Goal: Communication & Community: Answer question/provide support

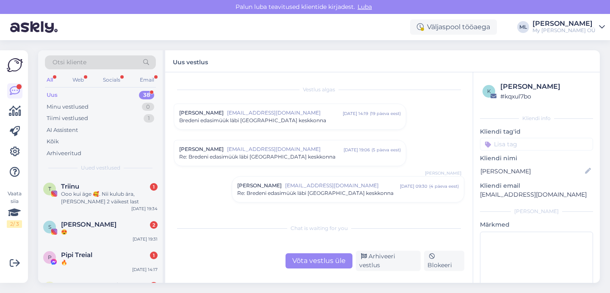
scroll to position [122, 0]
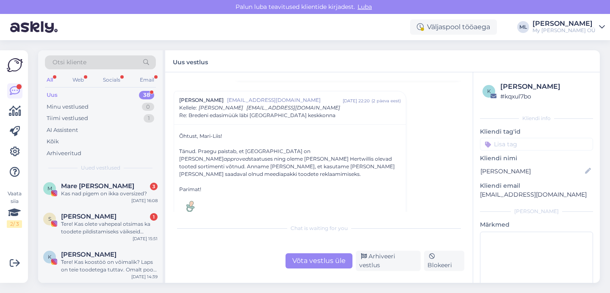
click at [94, 92] on div "Uus 38" at bounding box center [100, 95] width 111 height 12
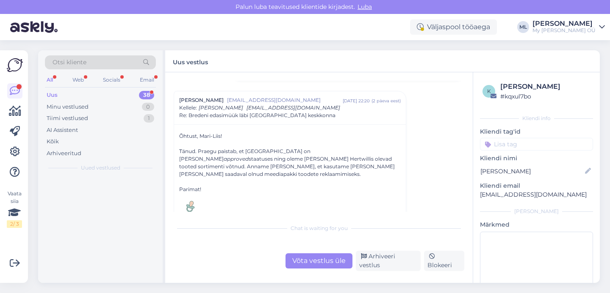
scroll to position [0, 0]
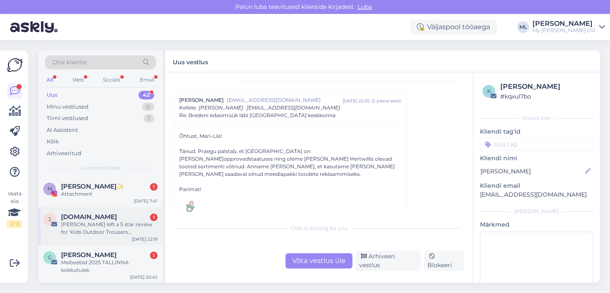
click at [80, 227] on div "[PERSON_NAME] left a 5 star review for 'Kids Outdoor Trousers [PERSON_NAME]'" at bounding box center [109, 228] width 97 height 15
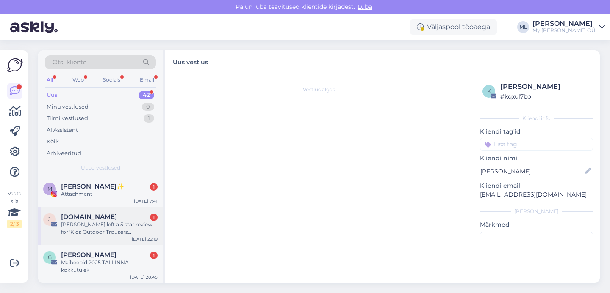
click at [102, 224] on div "[PERSON_NAME] left a 5 star review for 'Kids Outdoor Trousers [PERSON_NAME]'" at bounding box center [109, 228] width 97 height 15
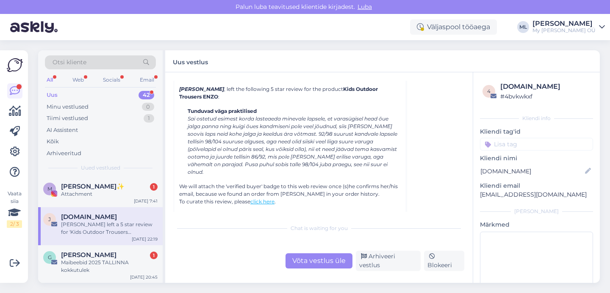
scroll to position [3665, 0]
click at [377, 262] on div "Arhiveeri vestlus" at bounding box center [388, 261] width 65 height 20
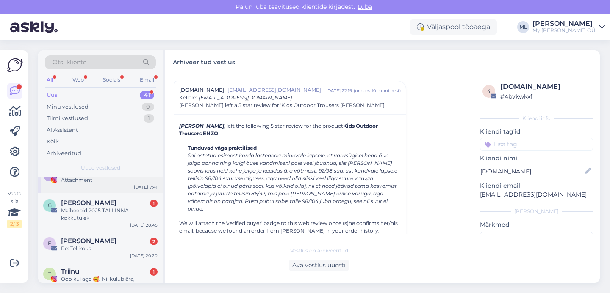
scroll to position [0, 0]
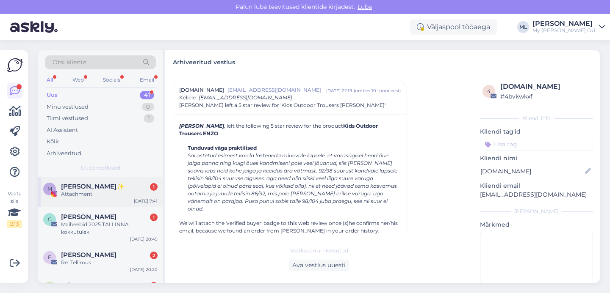
click at [83, 197] on div "Attachment" at bounding box center [109, 195] width 97 height 8
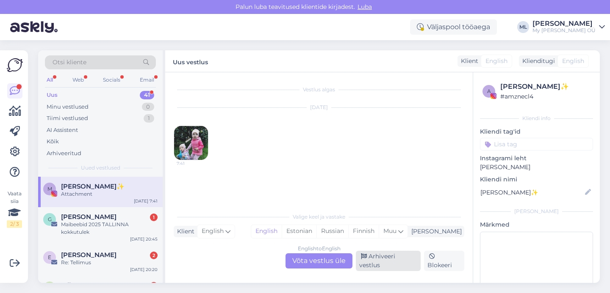
click at [393, 263] on div "Arhiveeri vestlus" at bounding box center [388, 261] width 65 height 20
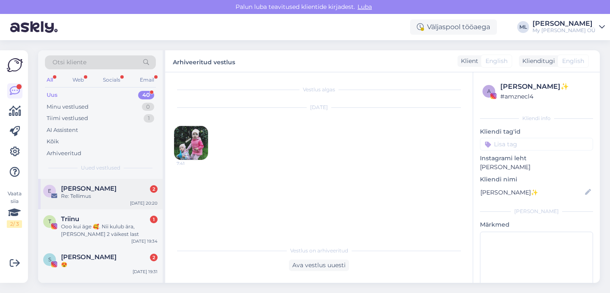
scroll to position [36, 0]
click at [90, 231] on div "Ooo kui äge 🥰. Nii kulub ära, [PERSON_NAME] 2 väikest last" at bounding box center [109, 231] width 97 height 15
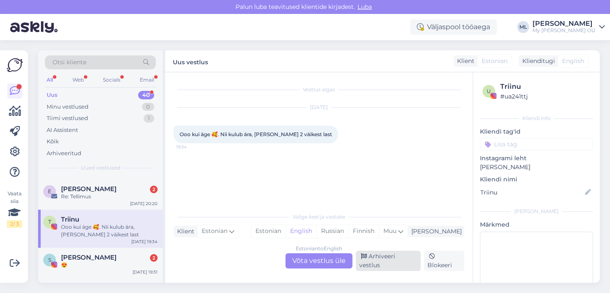
click at [402, 263] on div "Arhiveeri vestlus" at bounding box center [388, 261] width 65 height 20
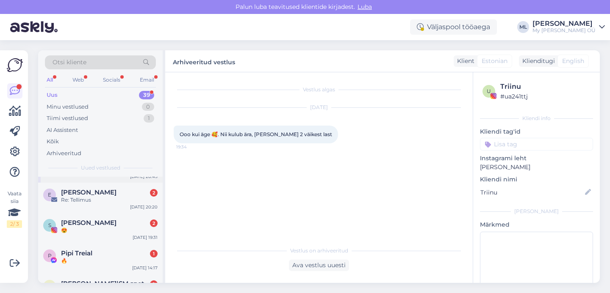
scroll to position [37, 0]
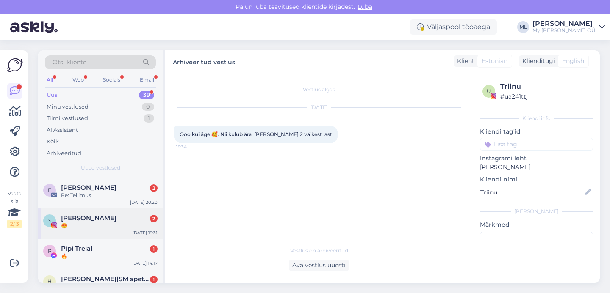
click at [108, 215] on div "[PERSON_NAME] 2" at bounding box center [109, 219] width 97 height 8
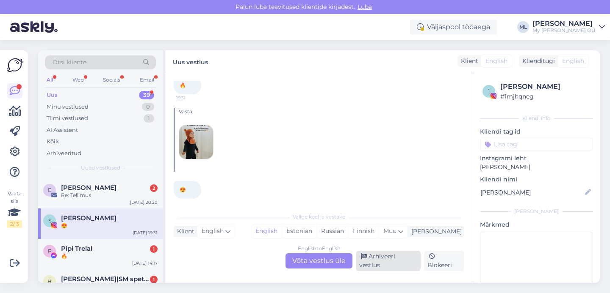
scroll to position [2035, 0]
click at [404, 263] on div "Arhiveeri vestlus" at bounding box center [388, 261] width 65 height 20
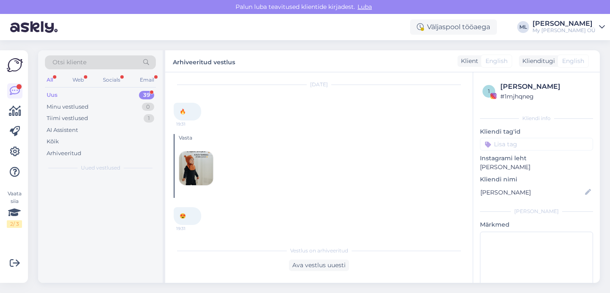
scroll to position [2006, 0]
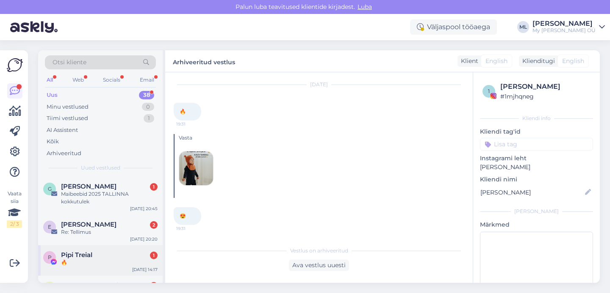
click at [97, 258] on div "Pipi Treial 1" at bounding box center [109, 256] width 97 height 8
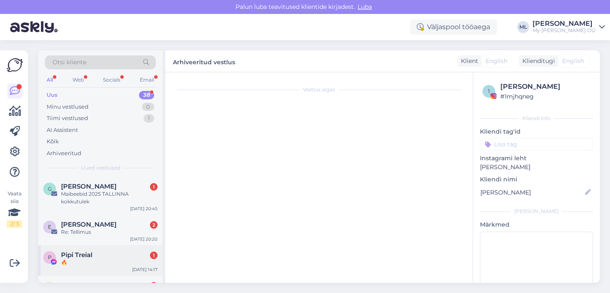
scroll to position [0, 0]
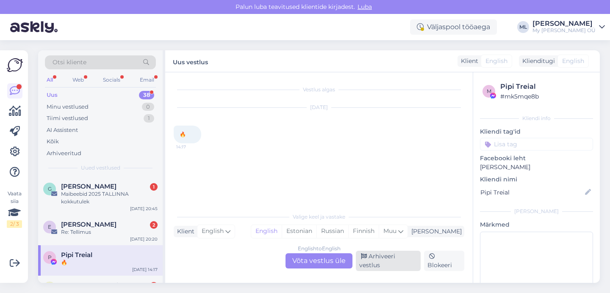
click at [380, 263] on div "Arhiveeri vestlus" at bounding box center [388, 261] width 65 height 20
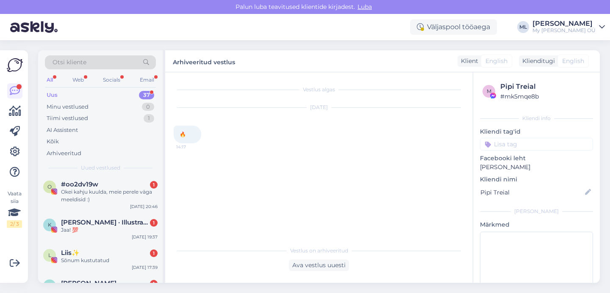
scroll to position [277, 0]
click at [91, 193] on div "Okei kahju kuulda, meie perele väga meeldisid :)" at bounding box center [109, 195] width 97 height 15
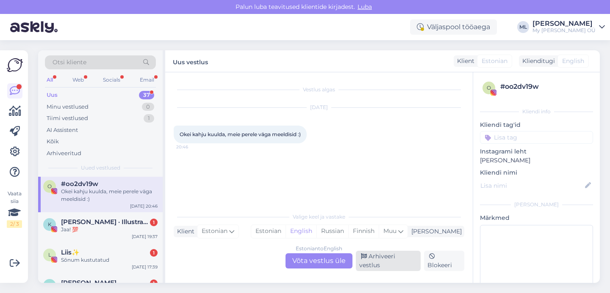
click at [393, 263] on div "Arhiveeri vestlus" at bounding box center [388, 261] width 65 height 20
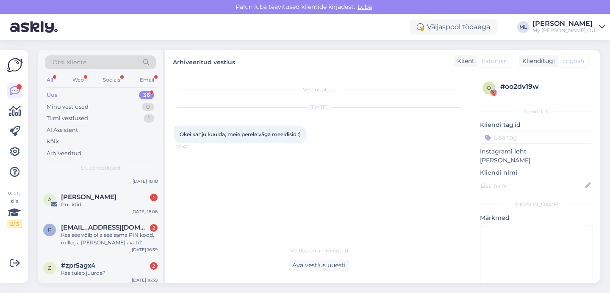
scroll to position [1090, 0]
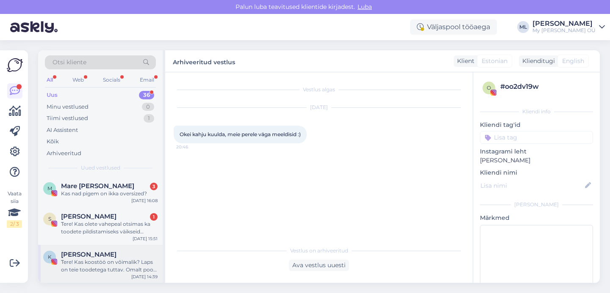
click at [102, 268] on div "Tere! Kas koostöö on võimalik? Laps on teie toodetega tuttav. Omalt poolt saan …" at bounding box center [109, 266] width 97 height 15
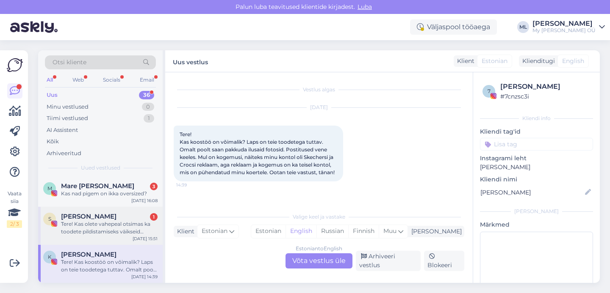
click at [97, 230] on div "Tere! Kas olete vahepeal otsimas ka toodete pildistamiseks väikseid modelle? Mu…" at bounding box center [109, 228] width 97 height 15
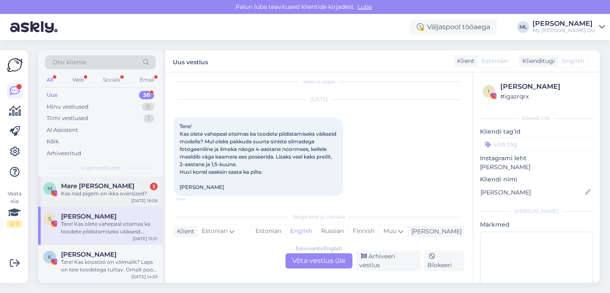
click at [109, 195] on div "Kas nad pigem on ikka oversized?" at bounding box center [109, 194] width 97 height 8
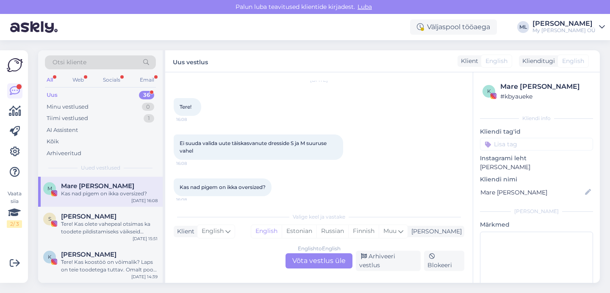
click at [323, 265] on div "English to English Võta vestlus üle" at bounding box center [318, 261] width 67 height 15
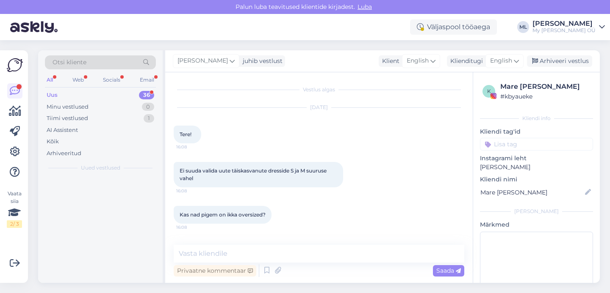
scroll to position [0, 0]
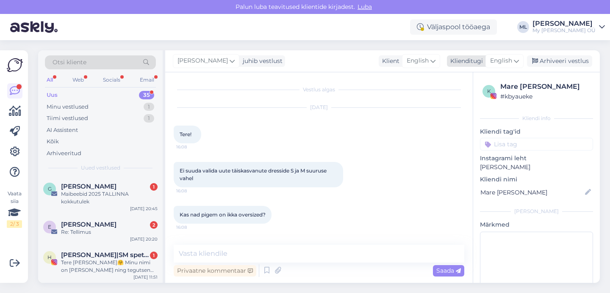
click at [513, 64] on div "English" at bounding box center [504, 61] width 38 height 14
type input "est"
click at [475, 99] on link "Estonian" at bounding box center [485, 99] width 93 height 14
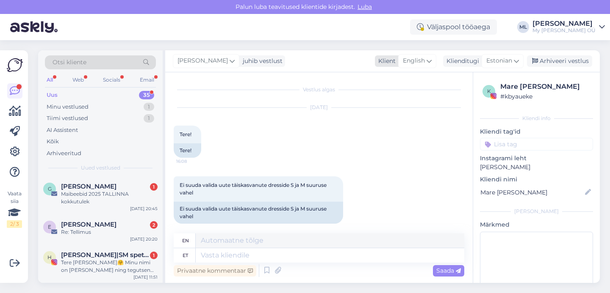
click at [426, 61] on div "English" at bounding box center [417, 61] width 38 height 14
type input "est"
click at [384, 99] on link "Estonian" at bounding box center [405, 99] width 93 height 14
click at [224, 255] on textarea at bounding box center [319, 254] width 290 height 18
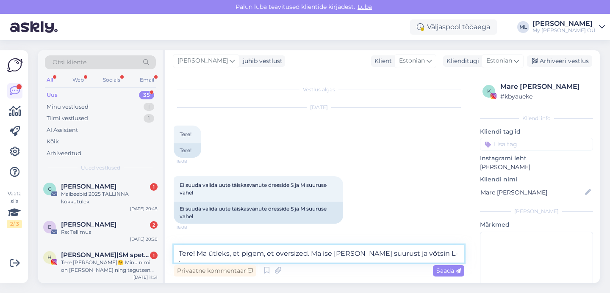
click at [431, 252] on textarea "Tere! Ma ütleks, et pigem, et oversized. Ma ise [PERSON_NAME] suurust ja võtsin…" at bounding box center [319, 254] width 290 height 18
click at [458, 254] on textarea "Tere! Ma ütleks, et pigem, et oversized. Ma ise [PERSON_NAME] suurust ja võtsin…" at bounding box center [319, 254] width 290 height 18
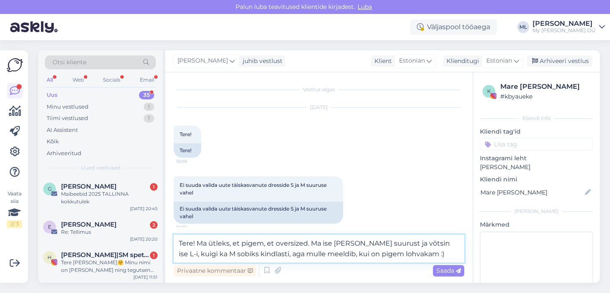
click at [308, 245] on textarea "Tere! Ma ütleks, et pigem, et oversized. Ma ise [PERSON_NAME] suurust ja võtsin…" at bounding box center [319, 249] width 290 height 28
type textarea "Tere! Ma ise [PERSON_NAME] suurust ja võtsin ise L-i, kuigi ka M sobiks kindlas…"
click at [444, 271] on span "Saada" at bounding box center [448, 271] width 25 height 8
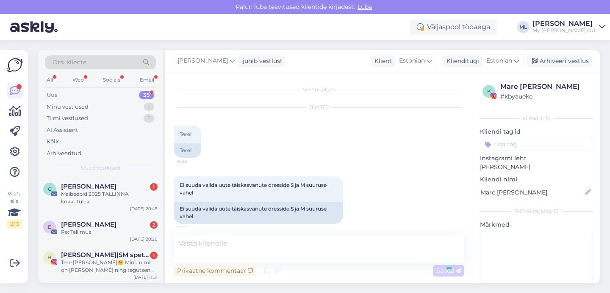
scroll to position [116, 0]
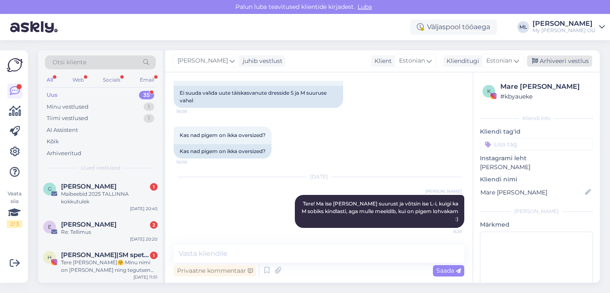
click at [554, 62] on div "Arhiveeri vestlus" at bounding box center [559, 60] width 65 height 11
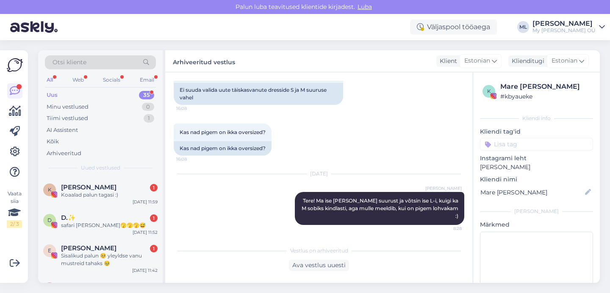
scroll to position [1060, 0]
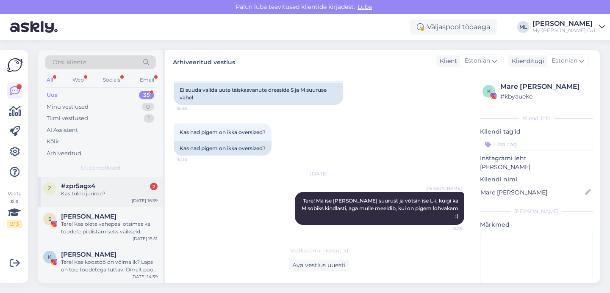
click at [91, 186] on span "#zpr5agx4" at bounding box center [78, 187] width 34 height 8
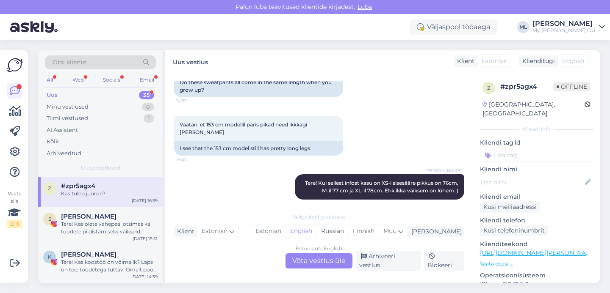
scroll to position [195, 0]
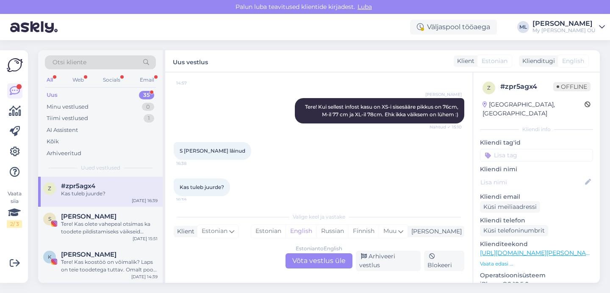
click at [330, 267] on div "Estonian to English Võta vestlus üle" at bounding box center [318, 261] width 67 height 15
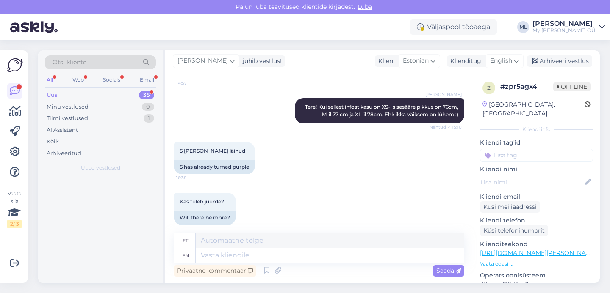
scroll to position [0, 0]
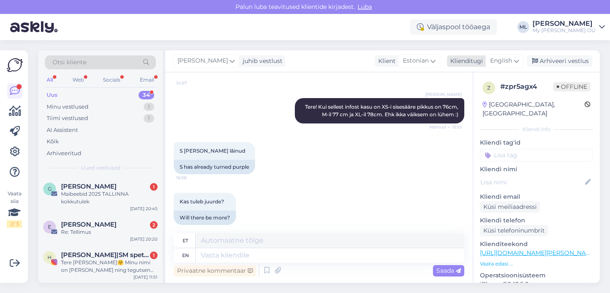
click at [510, 61] on span "English" at bounding box center [501, 60] width 22 height 9
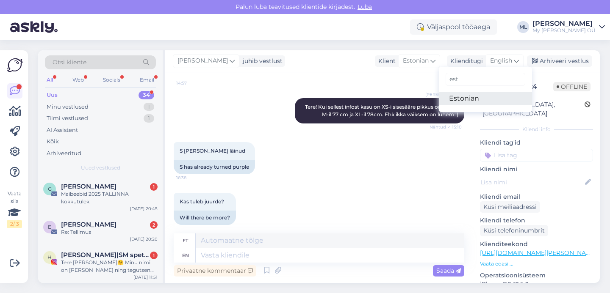
click at [472, 96] on link "Estonian" at bounding box center [485, 99] width 93 height 14
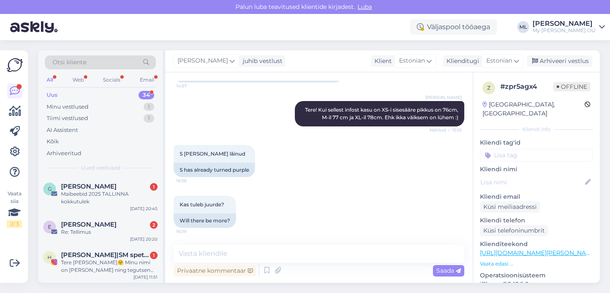
scroll to position [192, 0]
click at [218, 251] on textarea at bounding box center [319, 254] width 290 height 18
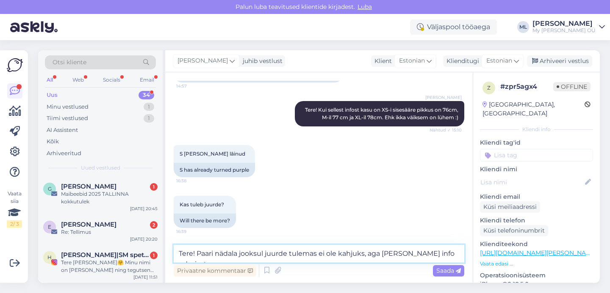
scroll to position [195, 0]
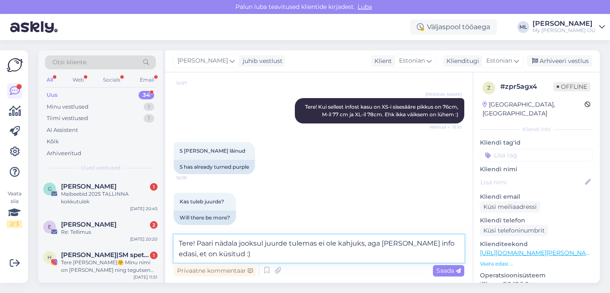
type textarea "Tere! Paari nädala jooksul juurde tulemas ei ole kahjuks, aga [PERSON_NAME] inf…"
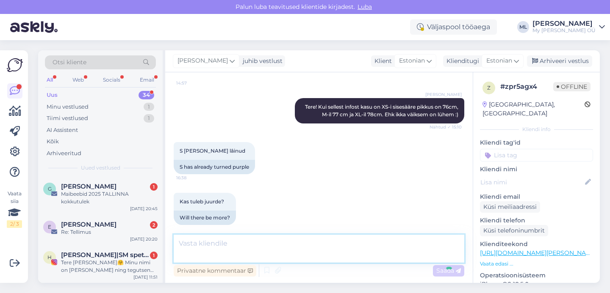
scroll to position [254, 0]
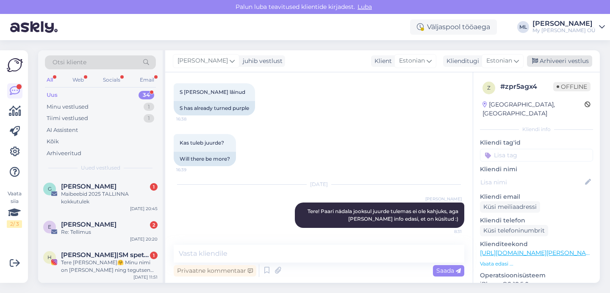
click at [552, 61] on div "Arhiveeri vestlus" at bounding box center [559, 60] width 65 height 11
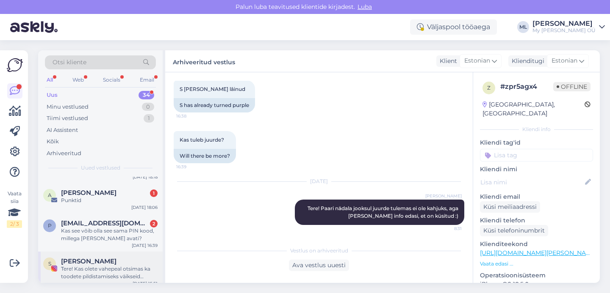
scroll to position [985, 0]
click at [95, 230] on div "Kas see võib olla see sama PIN kood, millega [PERSON_NAME] avati?" at bounding box center [109, 234] width 97 height 15
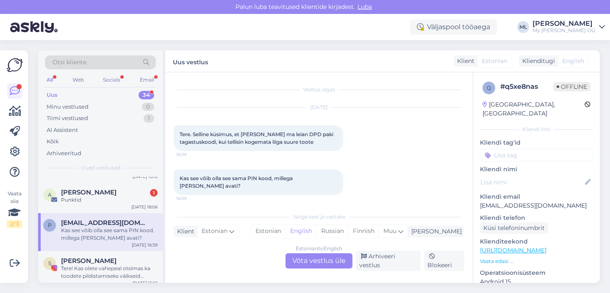
click at [315, 263] on div "Estonian to English Võta vestlus üle" at bounding box center [318, 261] width 67 height 15
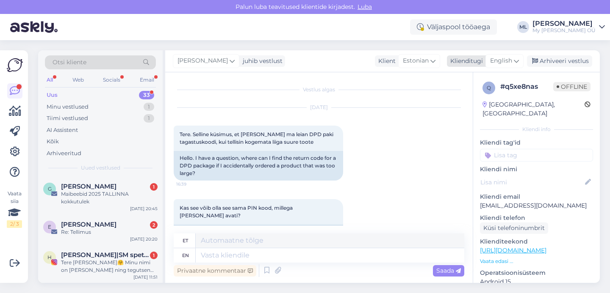
click at [512, 64] on span "English" at bounding box center [501, 60] width 22 height 9
click at [460, 97] on link "Estonian" at bounding box center [485, 99] width 93 height 14
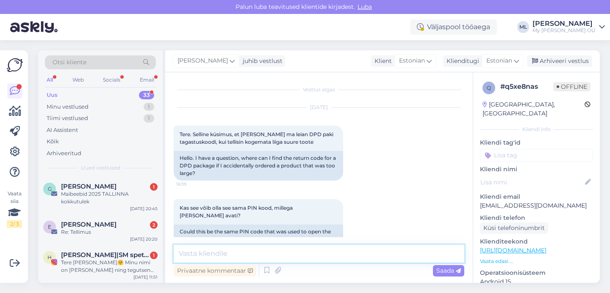
click at [197, 260] on textarea at bounding box center [319, 254] width 290 height 18
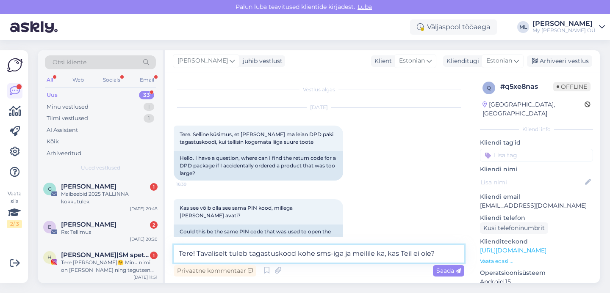
type textarea "Tere! Tavaliselt tuleb tagastuskood kohe sms-iga ja meilile ka, kas Teil ei ole?"
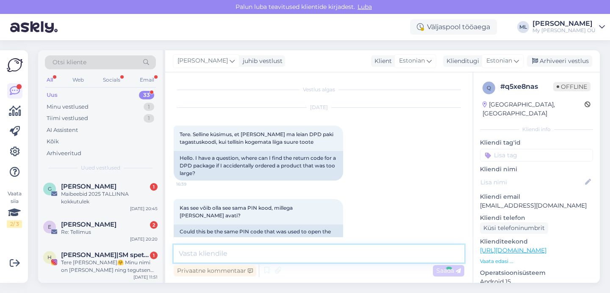
scroll to position [73, 0]
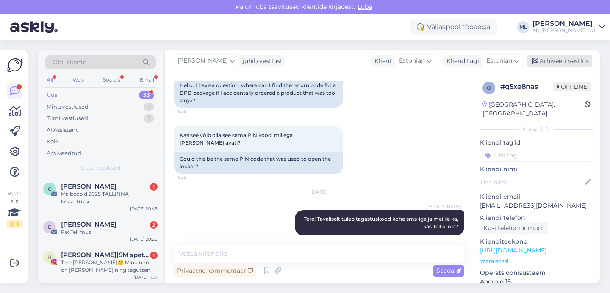
click at [548, 63] on div "Arhiveeri vestlus" at bounding box center [559, 60] width 65 height 11
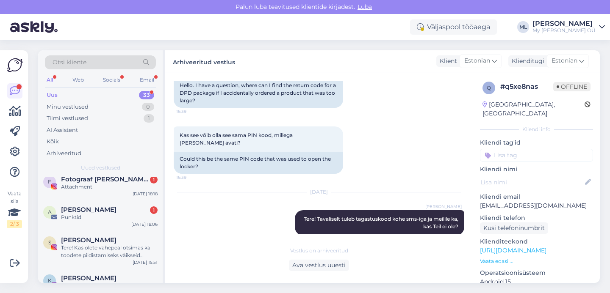
scroll to position [960, 0]
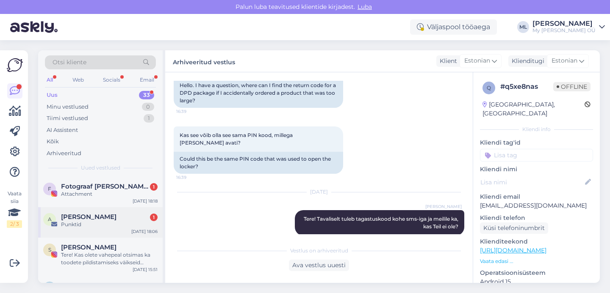
click at [79, 217] on span "[PERSON_NAME]" at bounding box center [88, 217] width 55 height 8
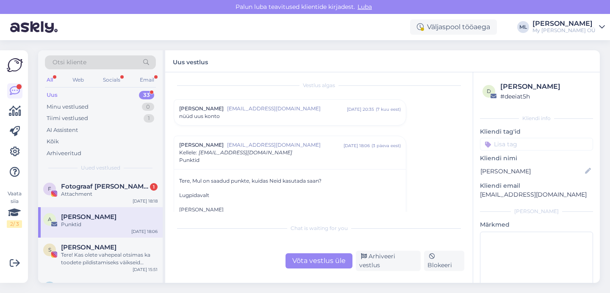
scroll to position [18, 0]
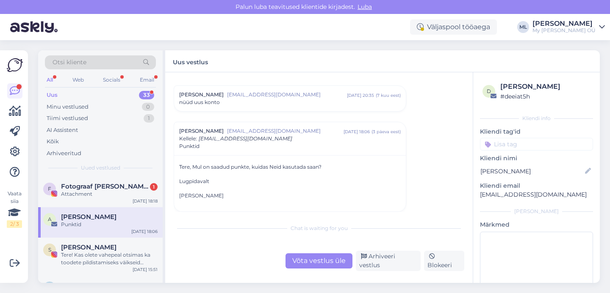
click at [315, 263] on div "Võta vestlus üle" at bounding box center [318, 261] width 67 height 15
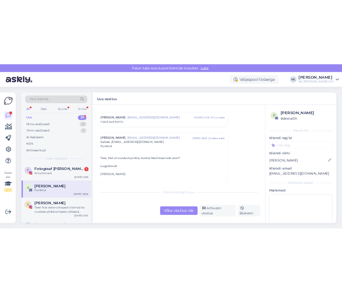
scroll to position [0, 0]
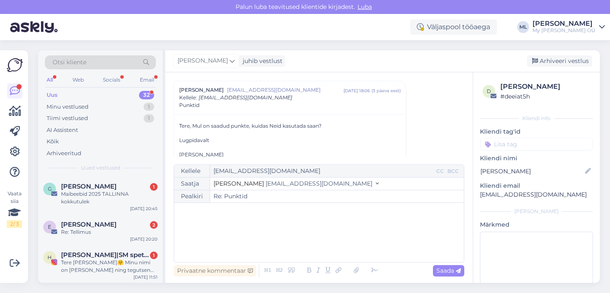
click at [276, 182] on span "[EMAIL_ADDRESS][DOMAIN_NAME]" at bounding box center [319, 184] width 107 height 8
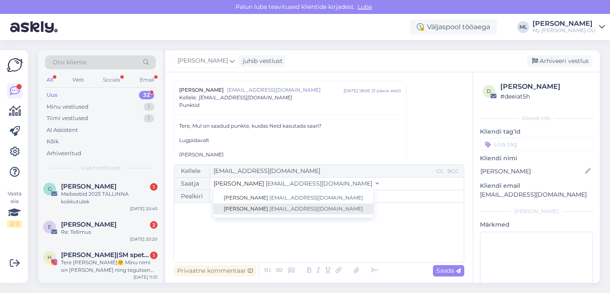
click at [269, 209] on span "[EMAIL_ADDRESS][DOMAIN_NAME]" at bounding box center [316, 209] width 94 height 6
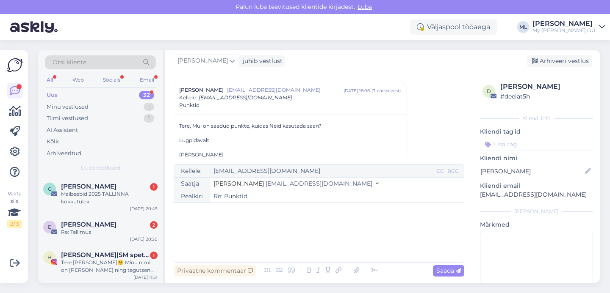
click at [207, 222] on div "﻿" at bounding box center [318, 232] width 281 height 51
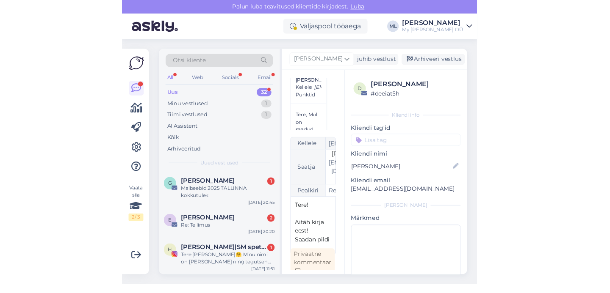
scroll to position [59, 0]
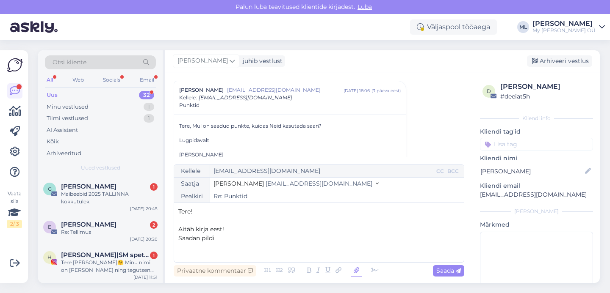
click at [353, 271] on icon at bounding box center [356, 271] width 11 height 12
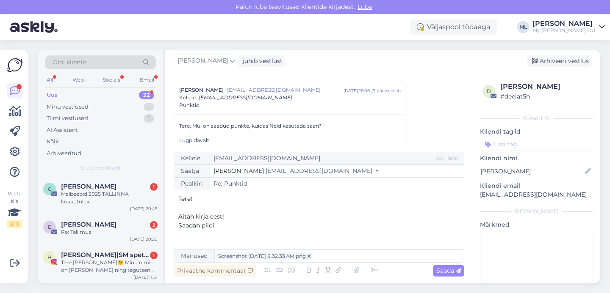
click at [220, 232] on div "Tere! ﻿ Aitäh kirja eest! Saadan pildi" at bounding box center [318, 220] width 281 height 51
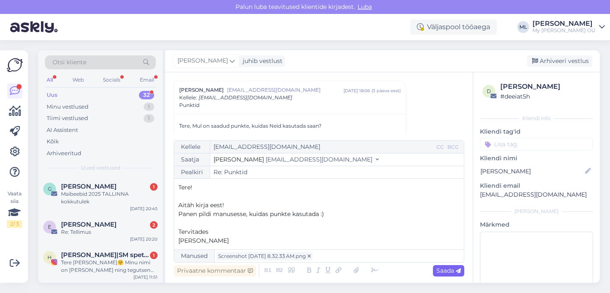
click at [443, 271] on span "Saada" at bounding box center [448, 271] width 25 height 8
type input "Re: Re: Punktid"
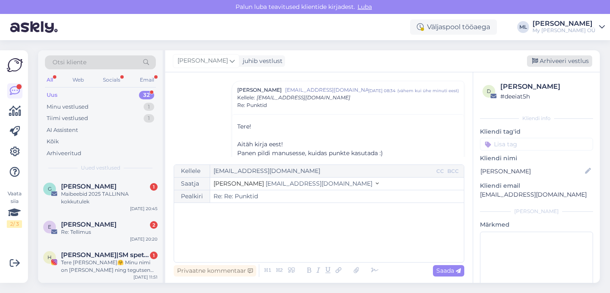
click at [552, 61] on div "Arhiveeri vestlus" at bounding box center [559, 60] width 65 height 11
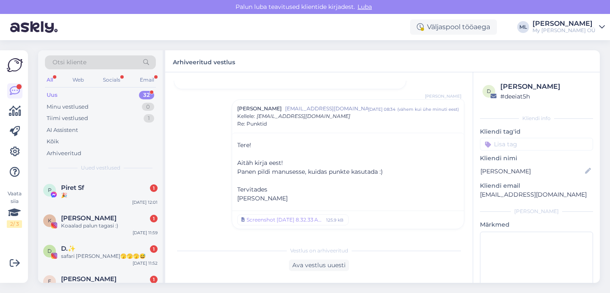
scroll to position [961, 0]
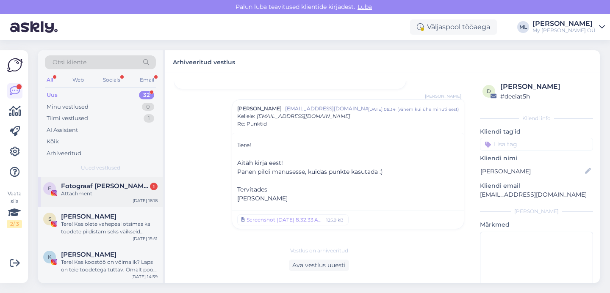
click at [85, 188] on span "Fotograaf [PERSON_NAME]" at bounding box center [105, 187] width 88 height 8
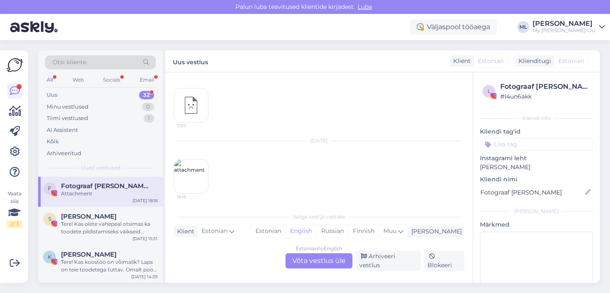
scroll to position [2026, 0]
click at [385, 265] on div "Arhiveeri vestlus" at bounding box center [388, 261] width 65 height 20
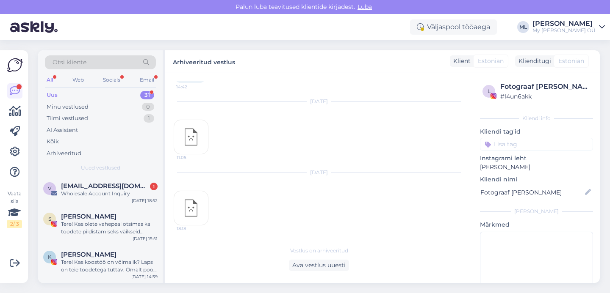
scroll to position [899, 0]
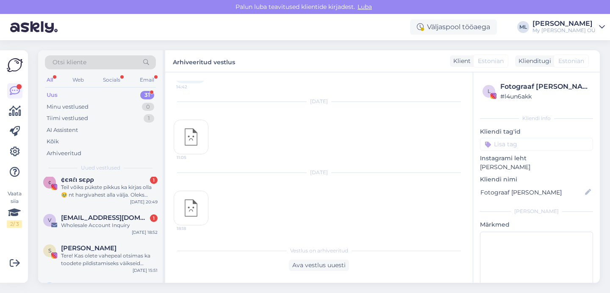
click at [83, 225] on div "Wholesale Account Inquiry" at bounding box center [109, 226] width 97 height 8
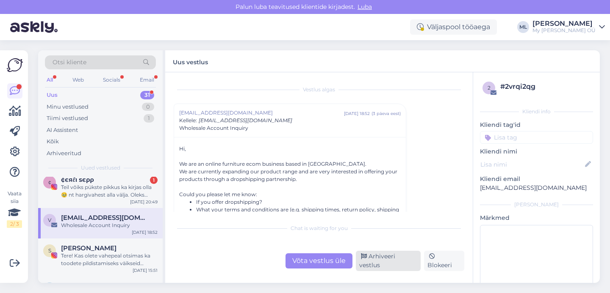
click at [368, 264] on div "Arhiveeri vestlus" at bounding box center [388, 261] width 65 height 20
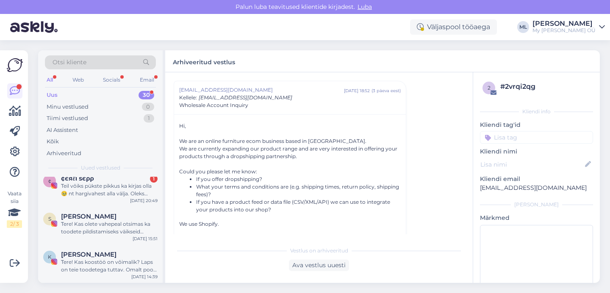
scroll to position [899, 0]
click at [95, 195] on div "Teil võiks pükste pikkus ka kirjas olla 🥹 nt hargivahest alla välja. Oleks palj…" at bounding box center [109, 190] width 97 height 15
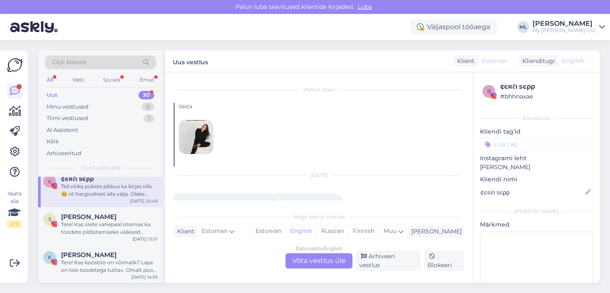
scroll to position [18, 0]
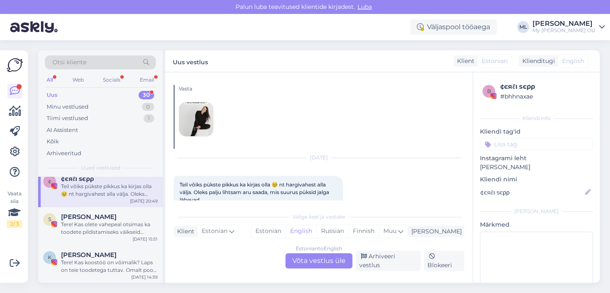
click at [315, 266] on div "Estonian to English Võta vestlus üle" at bounding box center [318, 261] width 67 height 15
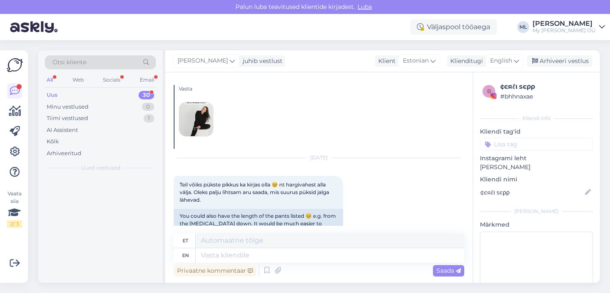
scroll to position [0, 0]
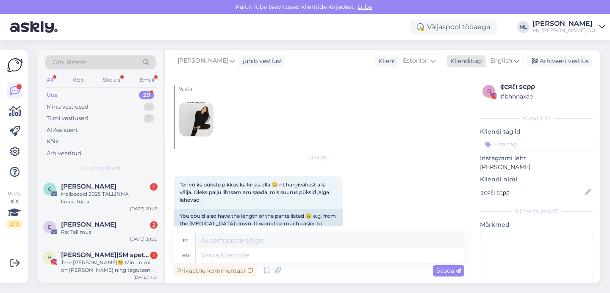
click at [506, 59] on span "English" at bounding box center [501, 60] width 22 height 9
type input "est"
click at [462, 99] on link "Estonian" at bounding box center [485, 99] width 93 height 14
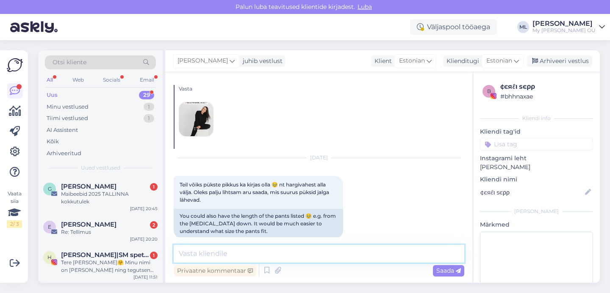
click at [255, 256] on textarea at bounding box center [319, 254] width 290 height 18
type textarea "Tere! Saan anda mõõdud kui soovite. Mis suurus huvitaks? :)"
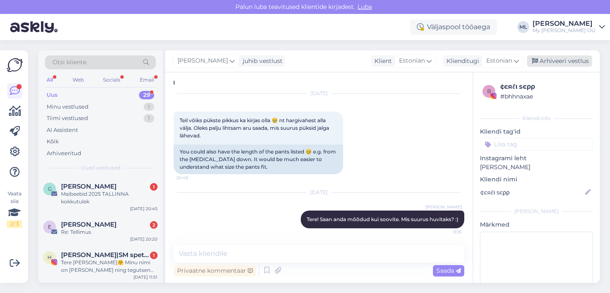
click at [560, 61] on div "Arhiveeri vestlus" at bounding box center [559, 60] width 65 height 11
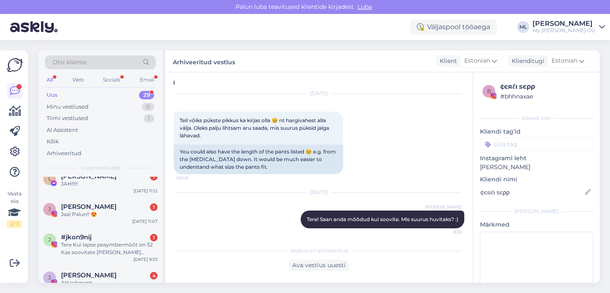
scroll to position [116, 0]
click at [97, 216] on div "Jaa! Palun!! 😍" at bounding box center [109, 216] width 97 height 8
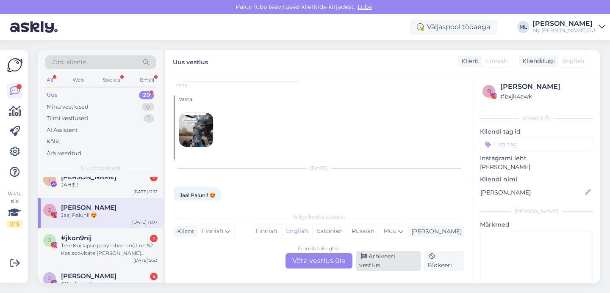
click at [380, 266] on div "Arhiveeri vestlus" at bounding box center [388, 261] width 65 height 20
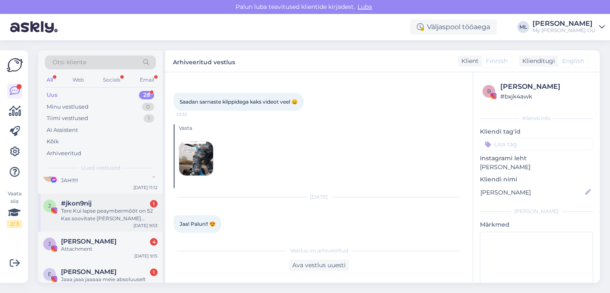
scroll to position [121, 0]
click at [100, 244] on div "[PERSON_NAME] 4" at bounding box center [109, 242] width 97 height 8
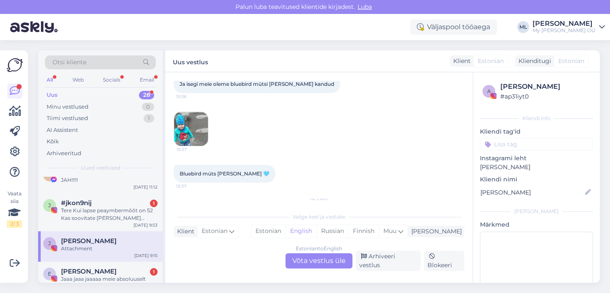
scroll to position [2421, 0]
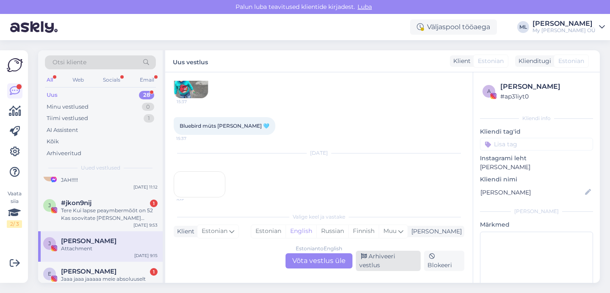
click at [368, 266] on div "Arhiveeri vestlus" at bounding box center [388, 261] width 65 height 20
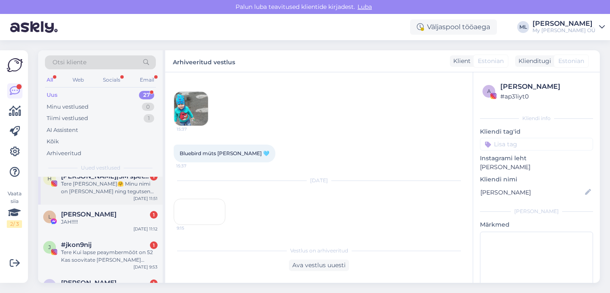
scroll to position [77, 0]
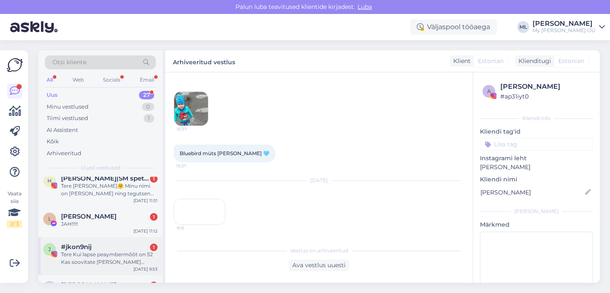
click at [88, 252] on div "Tere Kui lapse peaymbermõõt on 52 Kas soovitate [PERSON_NAME] puuvillase mytsi …" at bounding box center [109, 258] width 97 height 15
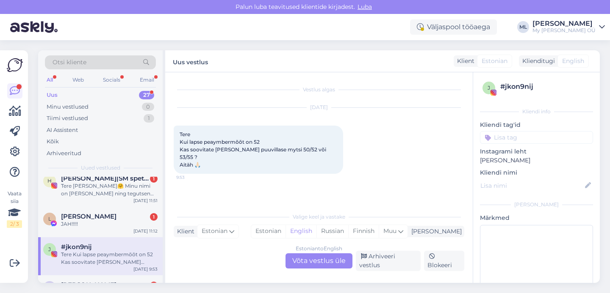
scroll to position [86, 0]
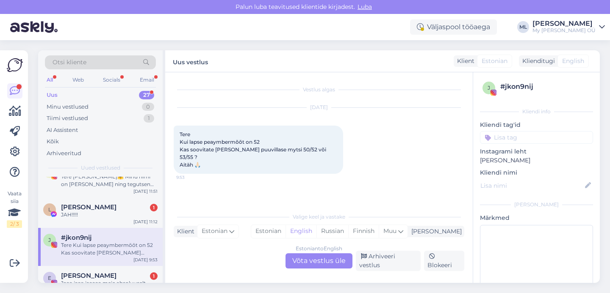
click at [343, 260] on div "Estonian to English Võta vestlus üle" at bounding box center [318, 261] width 67 height 15
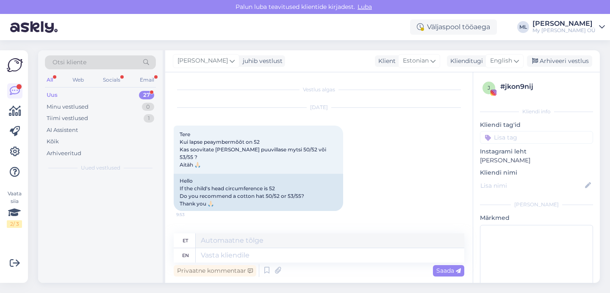
scroll to position [0, 0]
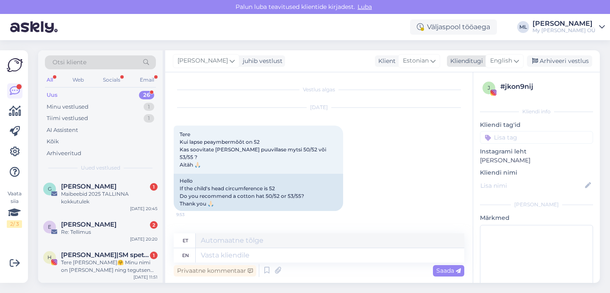
click at [503, 64] on span "English" at bounding box center [501, 60] width 22 height 9
click at [468, 94] on link "Estonian" at bounding box center [485, 99] width 93 height 14
click at [226, 249] on textarea at bounding box center [319, 254] width 290 height 18
click at [196, 254] on textarea "Tere! Soovitaks pigem 50/52" at bounding box center [319, 254] width 290 height 18
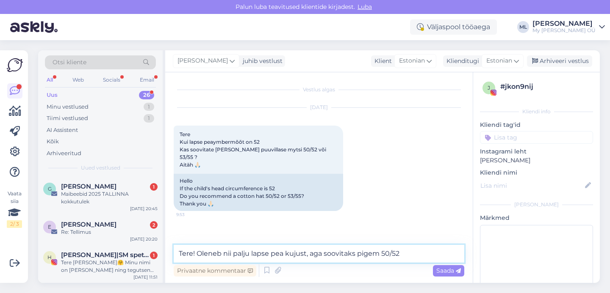
click at [403, 255] on textarea "Tere! Oleneb nii palju lapse pea kujust, aga soovitaks pigem 50/52" at bounding box center [319, 254] width 290 height 18
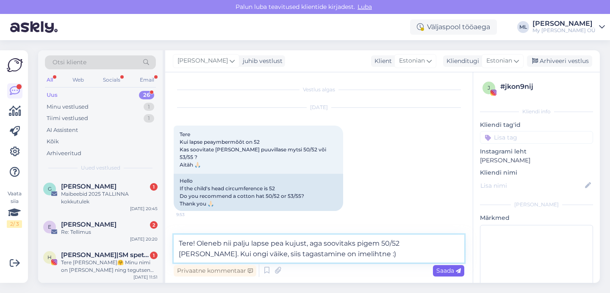
type textarea "Tere! Oleneb nii palju lapse pea kujust, aga soovitaks pigem 50/52 [PERSON_NAME…"
click at [439, 274] on span "Saada" at bounding box center [448, 271] width 25 height 8
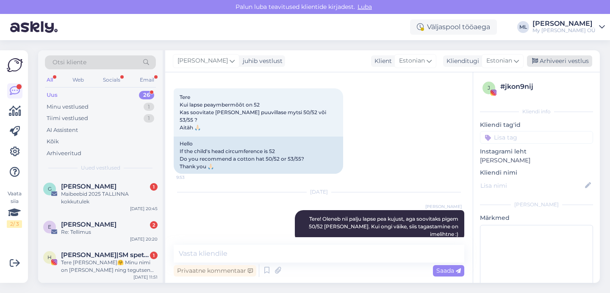
click at [551, 63] on div "Arhiveeri vestlus" at bounding box center [559, 60] width 65 height 11
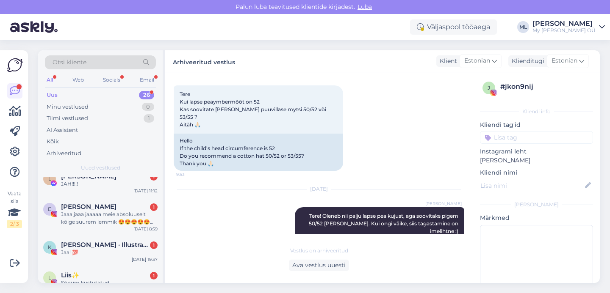
scroll to position [116, 0]
click at [89, 223] on div "Jaaa jaaa jaaaaa meie absoluuselt kõige suurem lemmik 😍😍😍😍😍😍😍" at bounding box center [109, 218] width 97 height 15
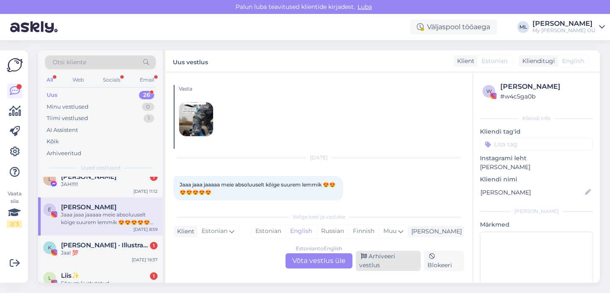
click at [375, 266] on div "Arhiveeri vestlus" at bounding box center [388, 261] width 65 height 20
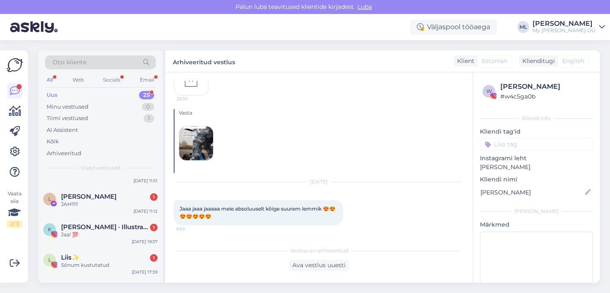
scroll to position [97, 0]
click at [88, 194] on span "[PERSON_NAME]" at bounding box center [88, 196] width 55 height 8
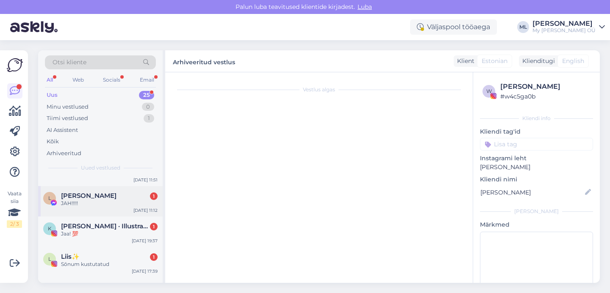
scroll to position [0, 0]
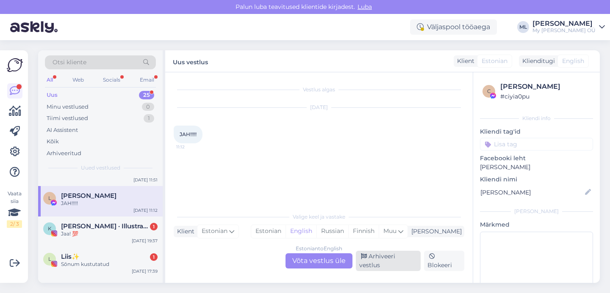
click at [380, 262] on div "Arhiveeri vestlus" at bounding box center [388, 261] width 65 height 20
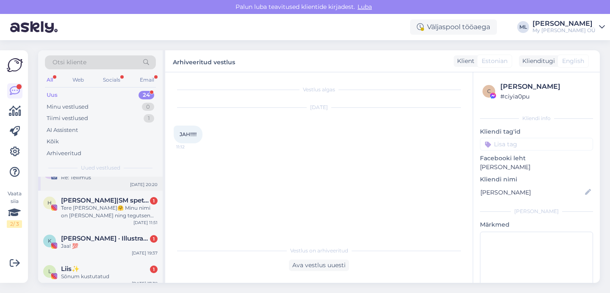
scroll to position [61, 0]
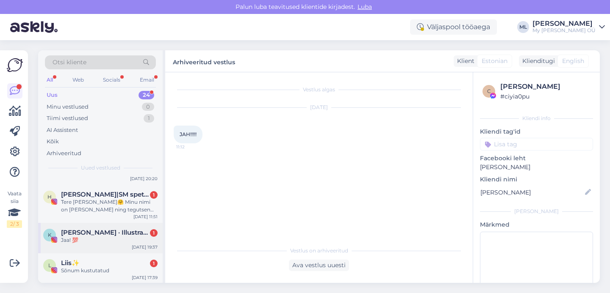
click at [76, 235] on span "[PERSON_NAME] · Illustrator" at bounding box center [105, 233] width 88 height 8
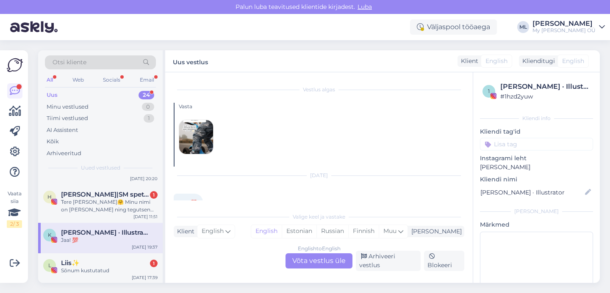
scroll to position [15, 0]
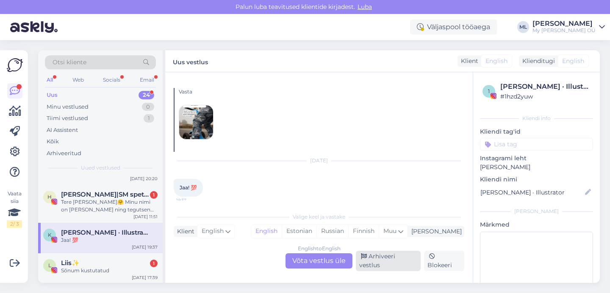
click at [375, 265] on div "Arhiveeri vestlus" at bounding box center [388, 261] width 65 height 20
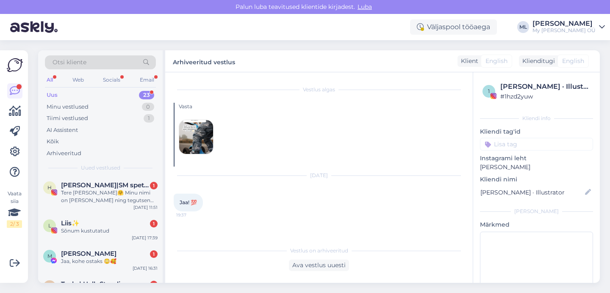
scroll to position [84, 0]
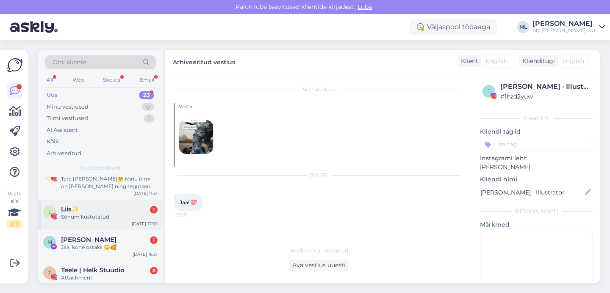
click at [93, 215] on div "Sõnum kustutatud" at bounding box center [109, 217] width 97 height 8
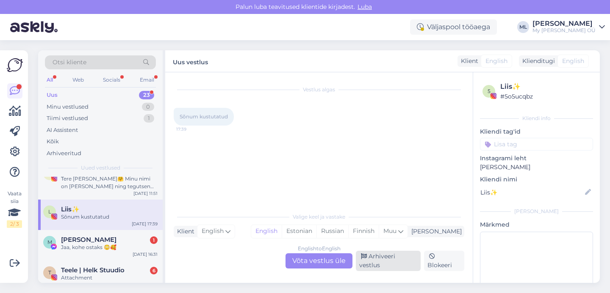
click at [370, 267] on div "Arhiveeri vestlus" at bounding box center [388, 261] width 65 height 20
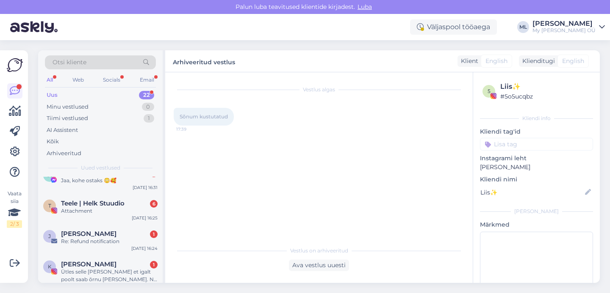
scroll to position [122, 0]
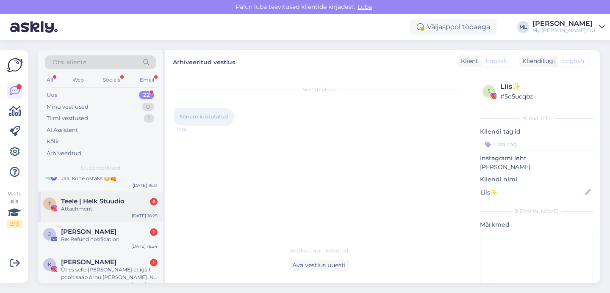
click at [74, 217] on div "T [PERSON_NAME] | Helk Stuudio 6 Attachment [DATE] 16:25" at bounding box center [100, 207] width 124 height 30
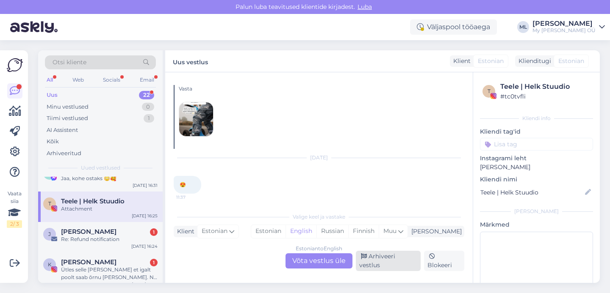
scroll to position [7035, 0]
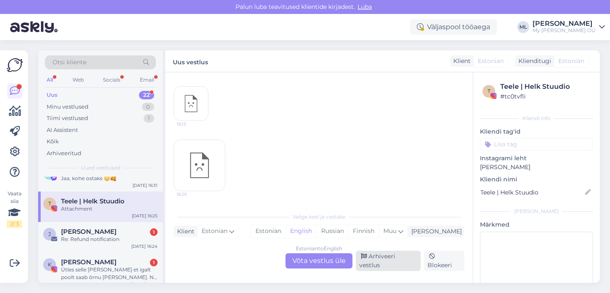
click at [384, 260] on div "Arhiveeri vestlus" at bounding box center [388, 261] width 65 height 20
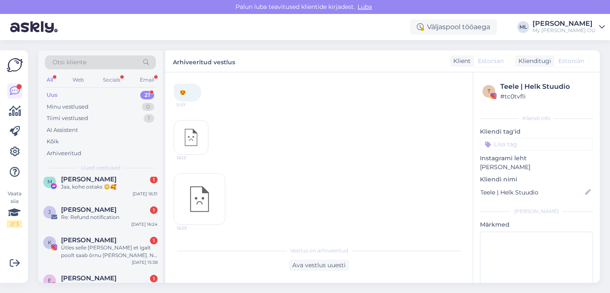
scroll to position [113, 0]
click at [109, 249] on div "Ütles selle [PERSON_NAME] et igalt poolt saab õrnu [PERSON_NAME]. Nii hea keegi…" at bounding box center [109, 252] width 97 height 15
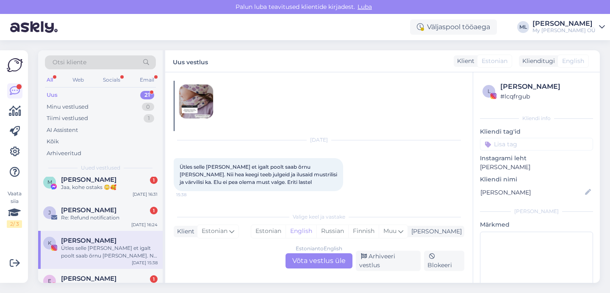
scroll to position [373, 0]
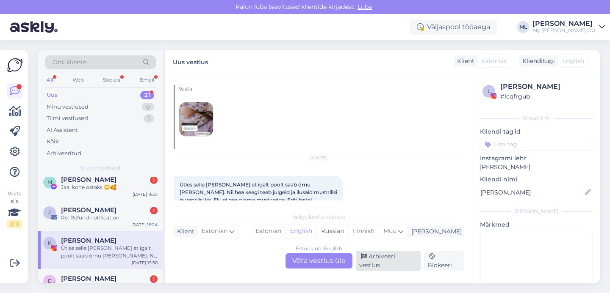
click at [385, 263] on div "Arhiveeri vestlus" at bounding box center [388, 261] width 65 height 20
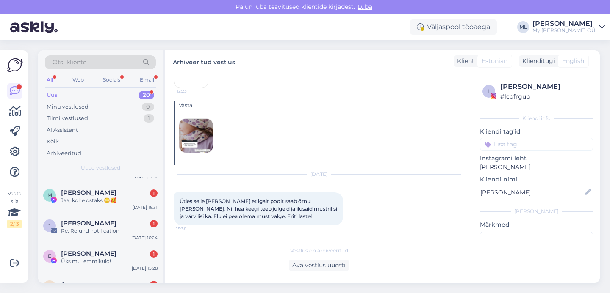
scroll to position [99, 0]
click at [78, 204] on div "Jaa, kohe ostaks 😳🥰" at bounding box center [109, 202] width 97 height 8
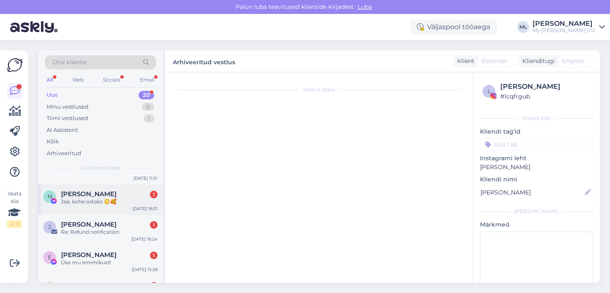
scroll to position [0, 0]
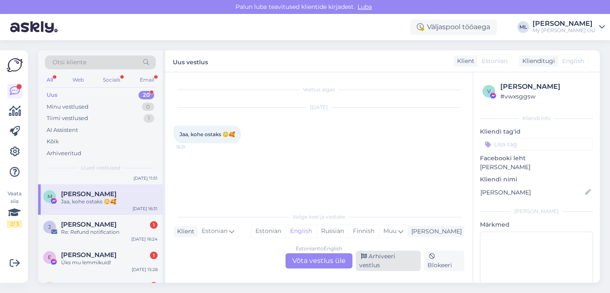
click at [372, 268] on div "Arhiveeri vestlus" at bounding box center [388, 261] width 65 height 20
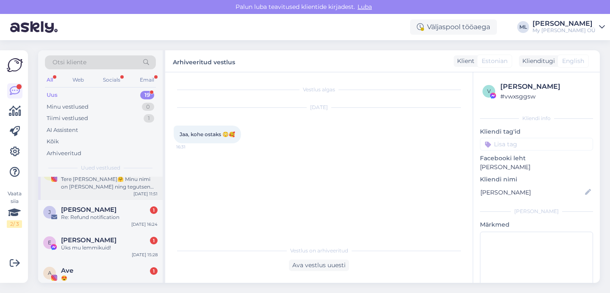
scroll to position [84, 0]
click at [73, 243] on span "[PERSON_NAME]" at bounding box center [88, 240] width 55 height 8
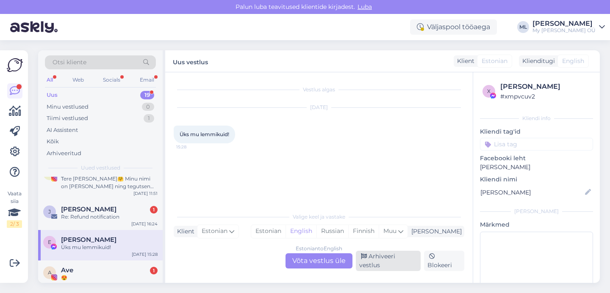
click at [395, 267] on div "Arhiveeri vestlus" at bounding box center [388, 261] width 65 height 20
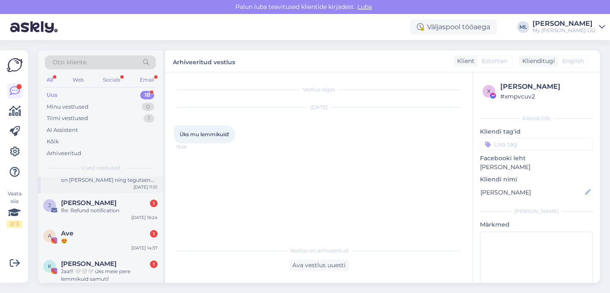
scroll to position [107, 0]
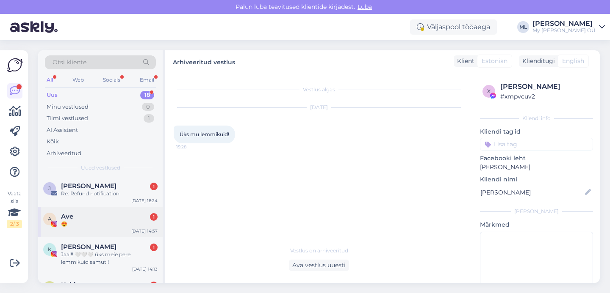
click at [99, 221] on div "😍" at bounding box center [109, 225] width 97 height 8
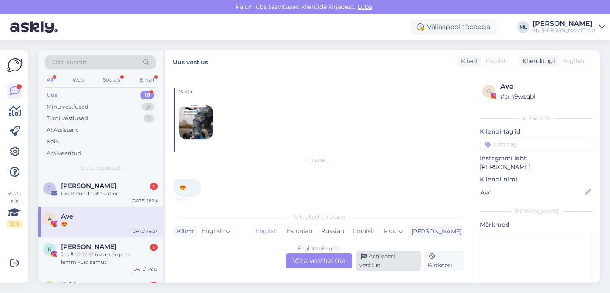
click at [386, 266] on div "Arhiveeri vestlus" at bounding box center [388, 261] width 65 height 20
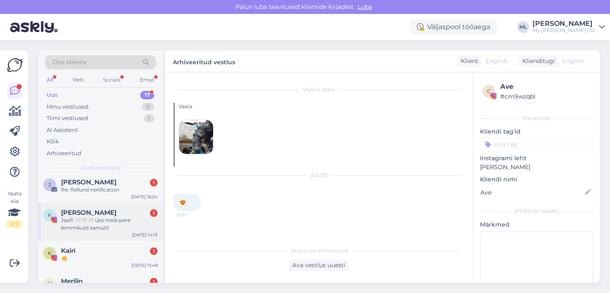
click at [100, 221] on div "Jaa!!! 🤍🤍🤍 üks meie pere lemmikuid samuti!" at bounding box center [109, 224] width 97 height 15
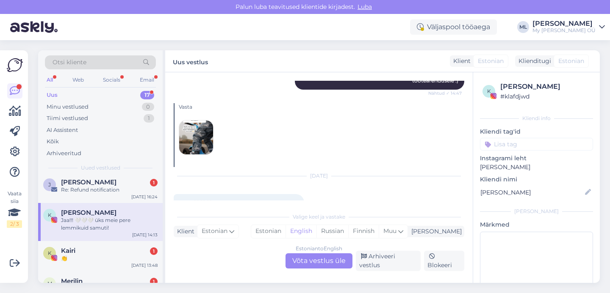
click at [405, 270] on div "Estonian to English Võta vestlus üle Arhiveeri vestlus Blokeeri" at bounding box center [319, 261] width 290 height 20
click at [393, 266] on div "Arhiveeri vestlus" at bounding box center [388, 261] width 65 height 20
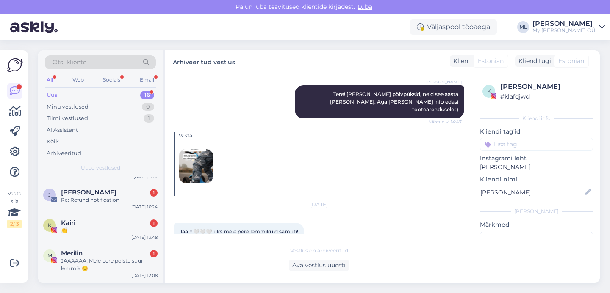
click at [102, 236] on div "[PERSON_NAME] 1 👏 [DATE] 13:48" at bounding box center [100, 228] width 124 height 30
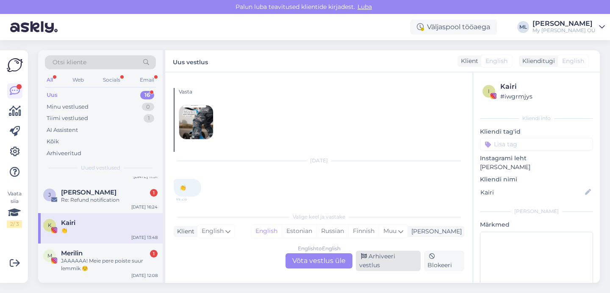
click at [377, 267] on div "Arhiveeri vestlus" at bounding box center [388, 261] width 65 height 20
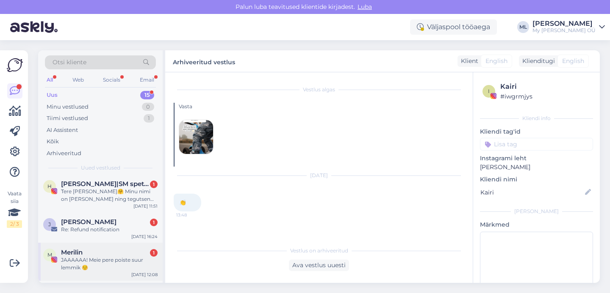
click at [102, 260] on div "JAAAAAA! Meie pere poiste suur lemmik ☺️" at bounding box center [109, 264] width 97 height 15
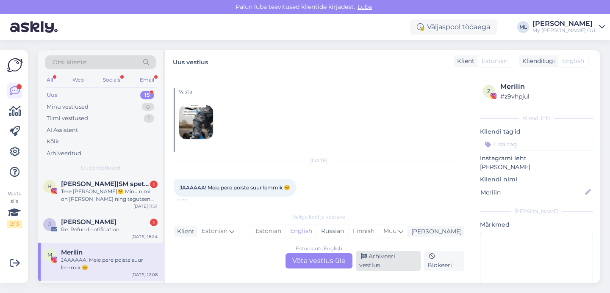
click at [372, 264] on div "Arhiveeri vestlus" at bounding box center [388, 261] width 65 height 20
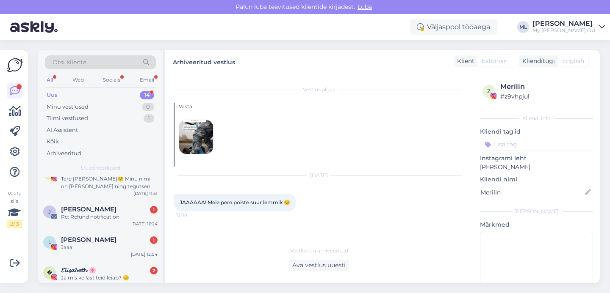
click at [102, 245] on div "Jaaa" at bounding box center [109, 248] width 97 height 8
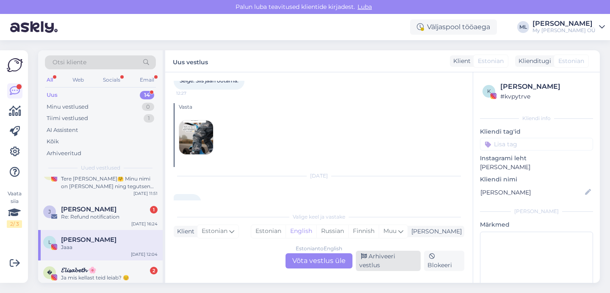
click at [368, 264] on div "Arhiveeri vestlus" at bounding box center [388, 261] width 65 height 20
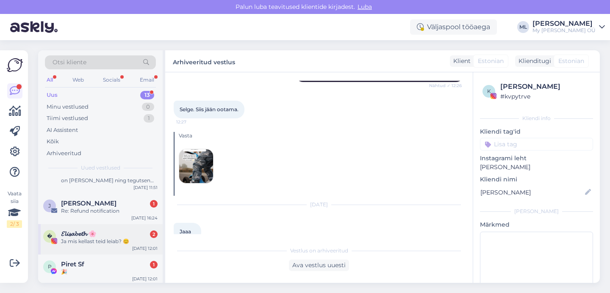
click at [116, 237] on div "𝓔𝓵𝓲𝓼𝓪𝓫𝓮𝓽𝓱 🌸 2" at bounding box center [109, 234] width 97 height 8
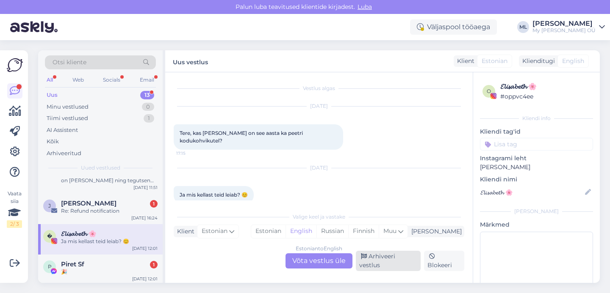
click at [380, 266] on div "Arhiveeri vestlus" at bounding box center [388, 261] width 65 height 20
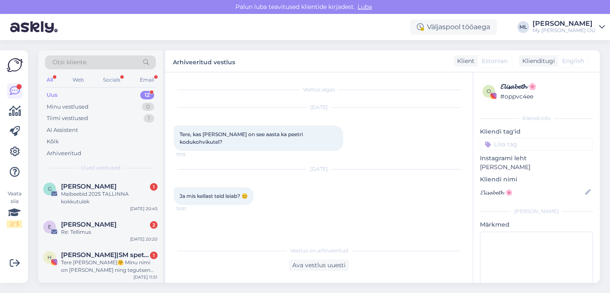
click at [578, 63] on span "English" at bounding box center [573, 61] width 22 height 9
click at [327, 266] on div "Ava vestlus uuesti" at bounding box center [319, 265] width 60 height 11
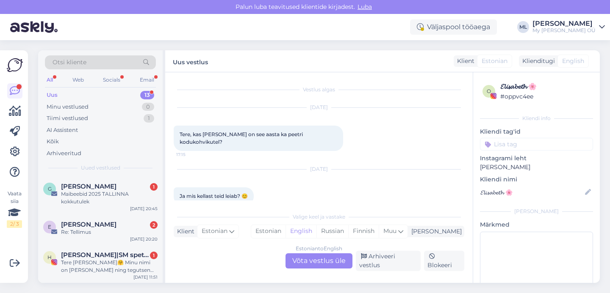
click at [301, 268] on div "Estonian to English Võta vestlus üle" at bounding box center [318, 261] width 67 height 15
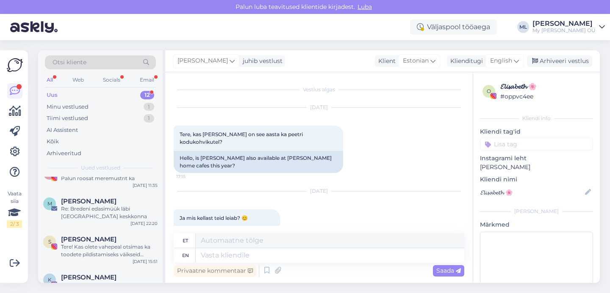
scroll to position [282, 0]
click at [100, 216] on div "Re: Bredeni edasimüük läbi [GEOGRAPHIC_DATA] keskkonna" at bounding box center [109, 213] width 97 height 15
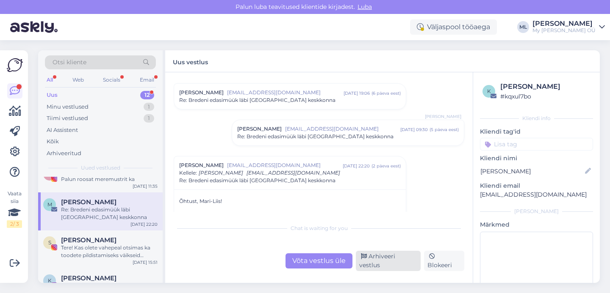
click at [378, 265] on div "Arhiveeri vestlus" at bounding box center [388, 261] width 65 height 20
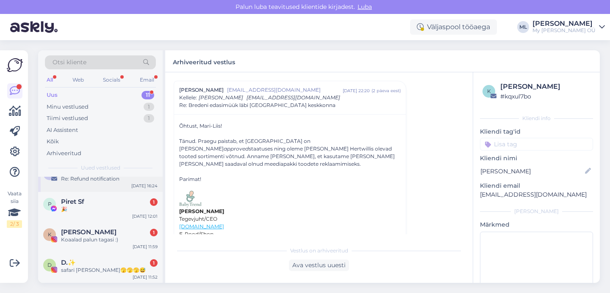
click at [92, 184] on div "[PERSON_NAME] 1 Re: Refund notification [DATE] 16:24" at bounding box center [100, 177] width 124 height 30
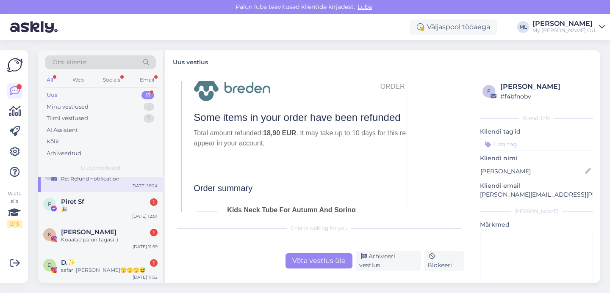
scroll to position [198, 0]
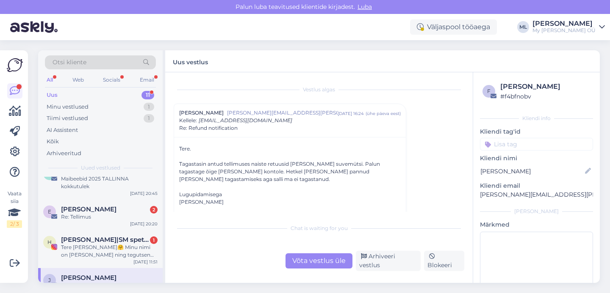
scroll to position [0, 0]
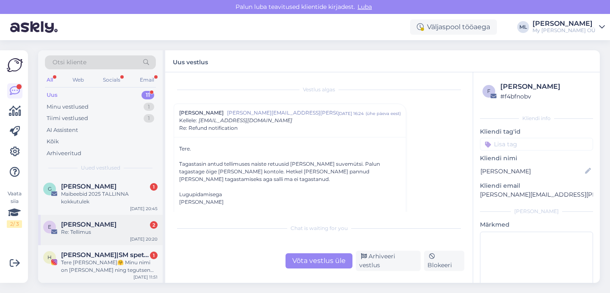
click at [116, 236] on div "E [PERSON_NAME] 2 Re: Tellimus [DATE] 20:20" at bounding box center [100, 230] width 124 height 30
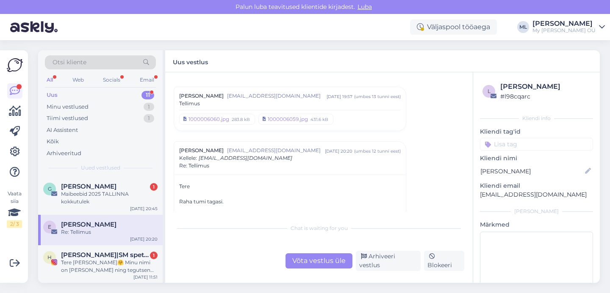
click at [294, 212] on div "Tere Raha tumi tagasi. [PERSON_NAME] juhatuse liige/kutsekomisjoni aseesimees E…" at bounding box center [289, 217] width 221 height 69
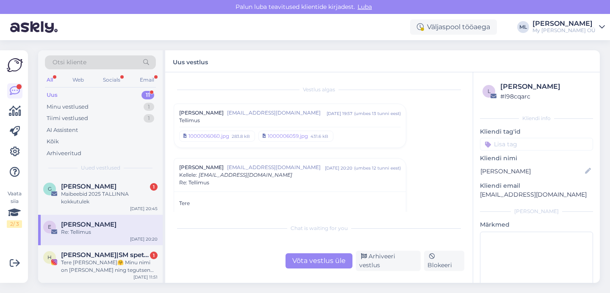
click at [306, 269] on div "Võta vestlus üle" at bounding box center [318, 261] width 67 height 15
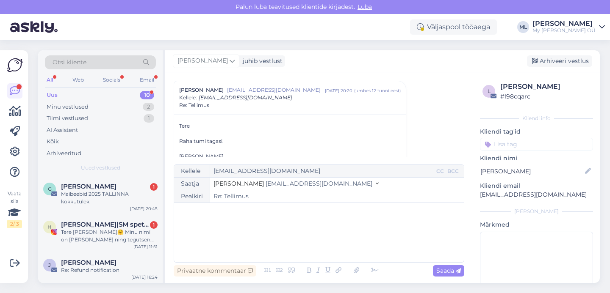
click at [272, 180] on button "Stella [EMAIL_ADDRESS][DOMAIN_NAME]" at bounding box center [295, 184] width 165 height 9
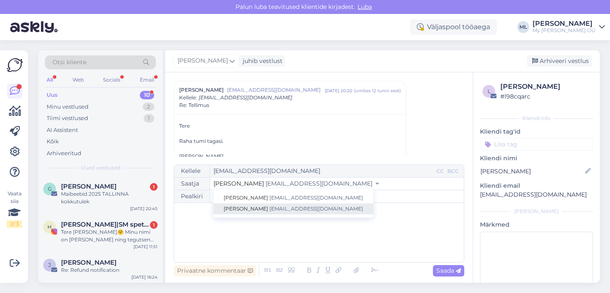
click at [264, 213] on link "[PERSON_NAME] [EMAIL_ADDRESS][DOMAIN_NAME]" at bounding box center [293, 209] width 160 height 11
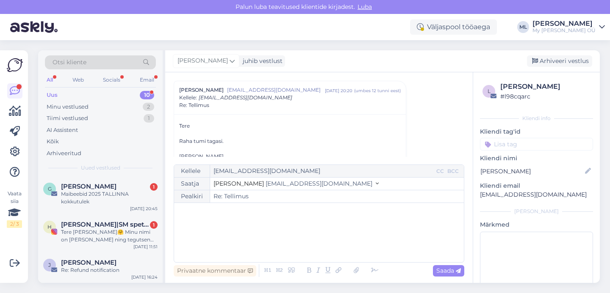
click at [229, 235] on div "﻿" at bounding box center [318, 232] width 281 height 51
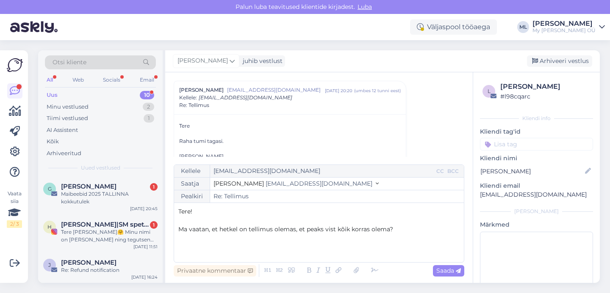
click at [296, 232] on span "Ma vaatan, et hetkel on tellimus olemas, et peaks vist kõik korras olema?" at bounding box center [285, 230] width 215 height 8
click at [404, 229] on p "Ma vaatan, et hetkel on tellimus olemas, et peaks vist kõik korras olema?" at bounding box center [318, 229] width 281 height 9
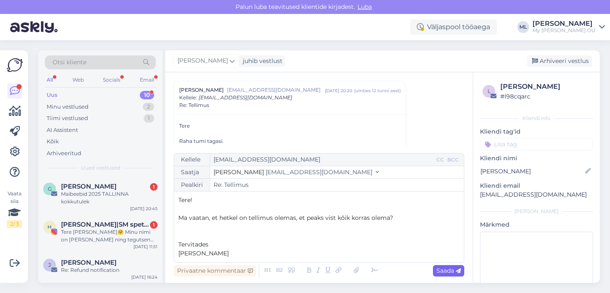
click at [435, 271] on div "Saada" at bounding box center [448, 271] width 31 height 11
type input "Re: Re: Tellimus"
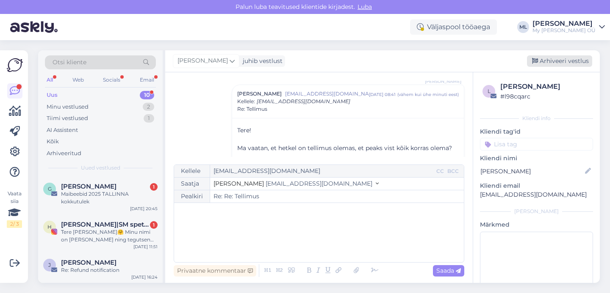
click at [553, 63] on div "Arhiveeri vestlus" at bounding box center [559, 60] width 65 height 11
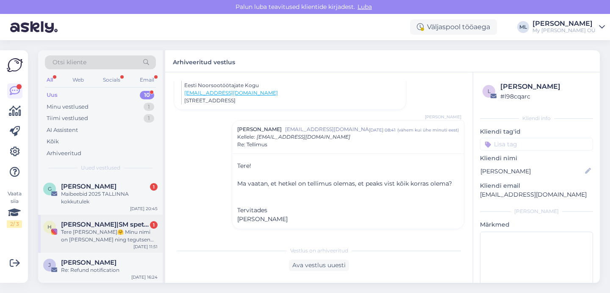
scroll to position [36, 0]
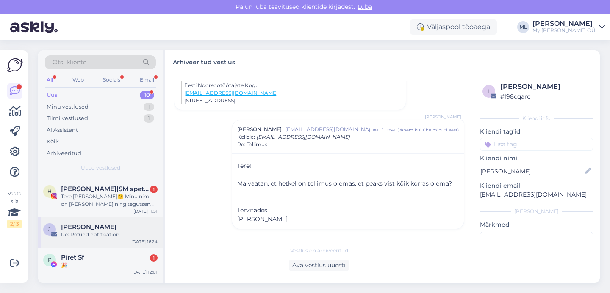
click at [83, 230] on span "[PERSON_NAME]" at bounding box center [88, 228] width 55 height 8
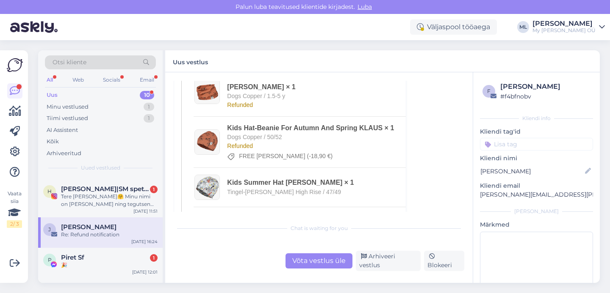
scroll to position [332, 0]
click at [279, 133] on span "Dogs Copper / 50/52" at bounding box center [254, 136] width 55 height 7
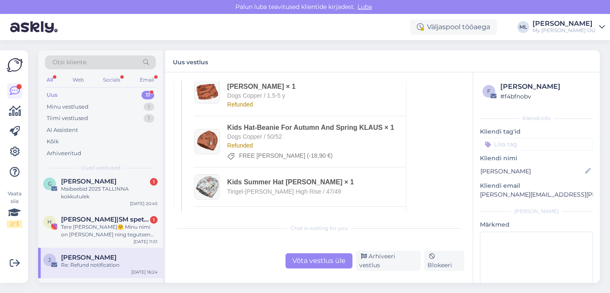
click at [86, 257] on span "[PERSON_NAME]" at bounding box center [88, 258] width 55 height 8
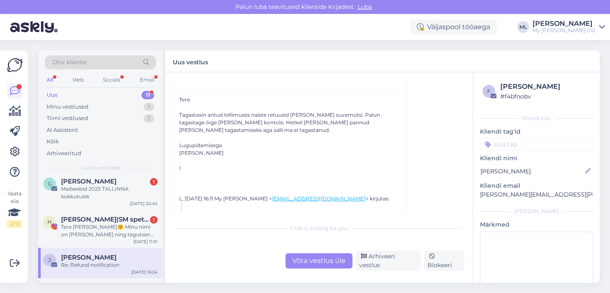
scroll to position [61, 0]
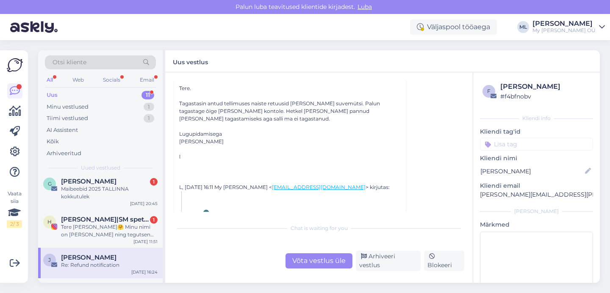
click at [308, 263] on div "Võta vestlus üle" at bounding box center [318, 261] width 67 height 15
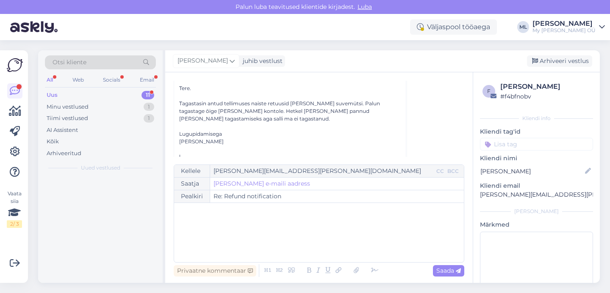
scroll to position [0, 0]
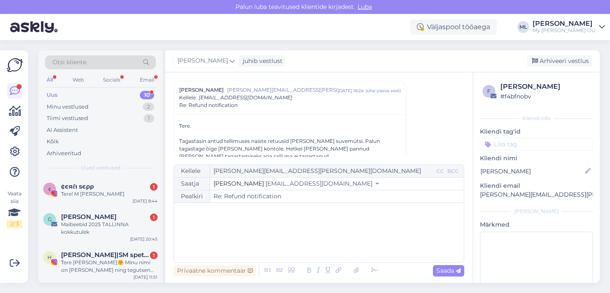
click at [292, 184] on span "[EMAIL_ADDRESS][DOMAIN_NAME]" at bounding box center [319, 184] width 107 height 8
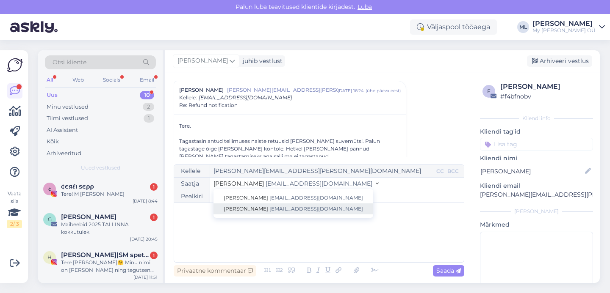
click at [269, 207] on span "[EMAIL_ADDRESS][DOMAIN_NAME]" at bounding box center [316, 209] width 94 height 6
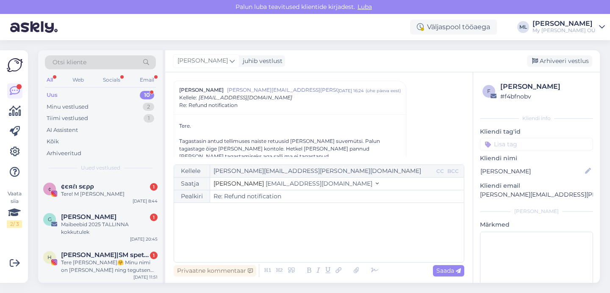
click at [245, 228] on div "﻿" at bounding box center [318, 232] width 281 height 51
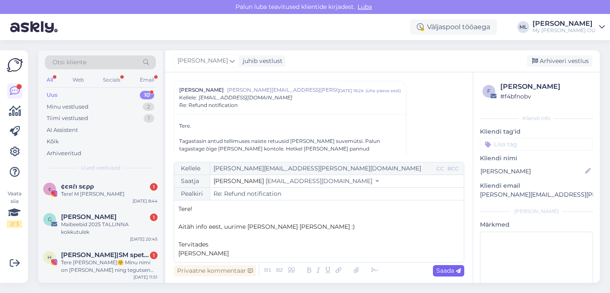
click at [442, 272] on span "Saada" at bounding box center [448, 271] width 25 height 8
type input "Re: Re: Refund notification"
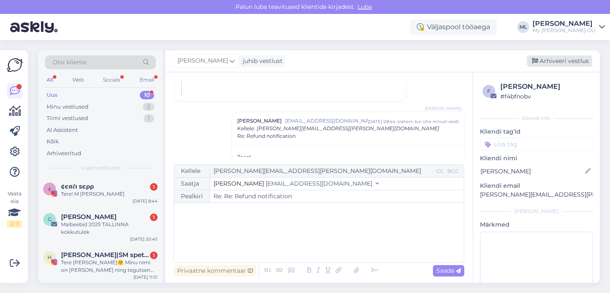
click at [564, 61] on div "Arhiveeri vestlus" at bounding box center [559, 60] width 65 height 11
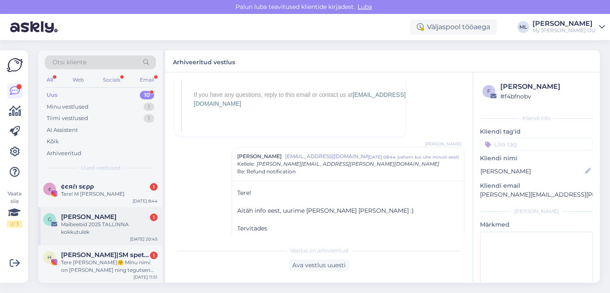
click at [73, 231] on div "Maibeebid 2025 TALLINNA kokkutulek" at bounding box center [109, 228] width 97 height 15
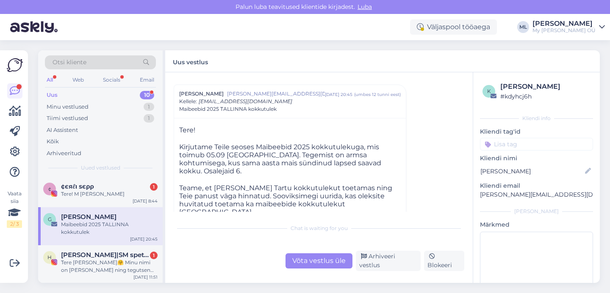
scroll to position [6, 0]
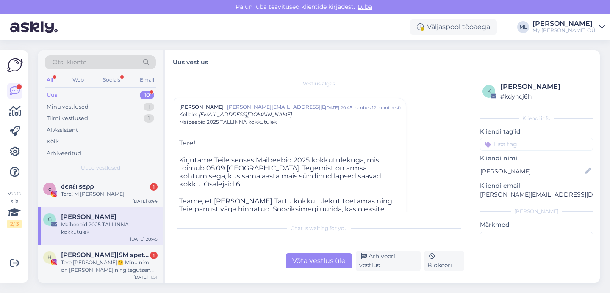
click at [321, 264] on div "Võta vestlus üle" at bounding box center [318, 261] width 67 height 15
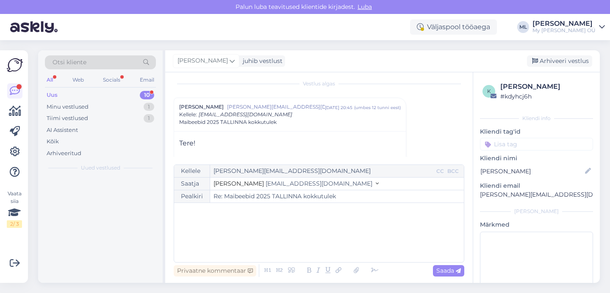
scroll to position [23, 0]
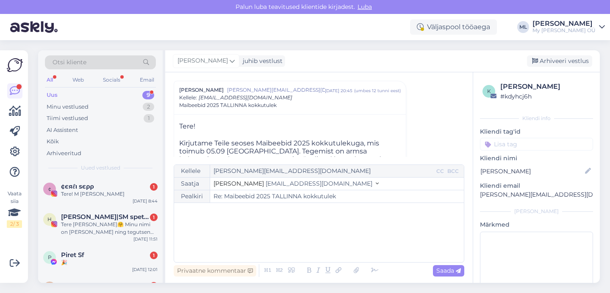
click at [290, 187] on span "[EMAIL_ADDRESS][DOMAIN_NAME]" at bounding box center [319, 184] width 107 height 8
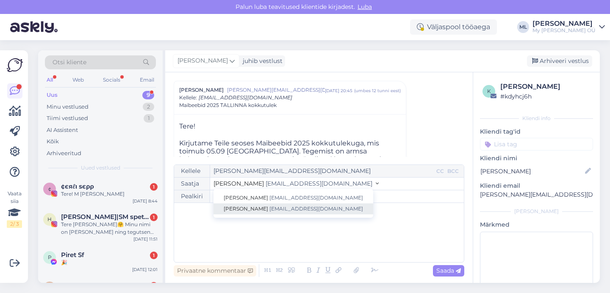
click at [278, 209] on span "[EMAIL_ADDRESS][DOMAIN_NAME]" at bounding box center [316, 209] width 94 height 6
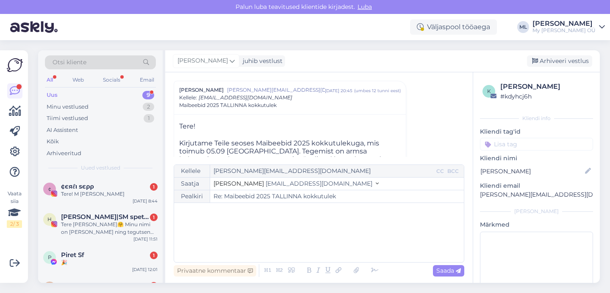
click at [246, 217] on div "﻿" at bounding box center [318, 232] width 281 height 51
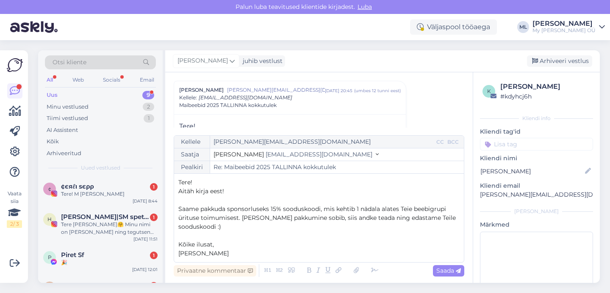
click at [224, 249] on p "Kõike ilusat," at bounding box center [318, 245] width 281 height 9
click at [446, 270] on span "Saada" at bounding box center [448, 271] width 25 height 8
type input "Re: Re: Maibeebid 2025 TALLINNA kokkutulek"
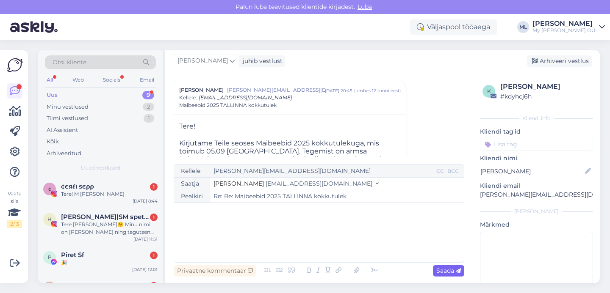
scroll to position [257, 0]
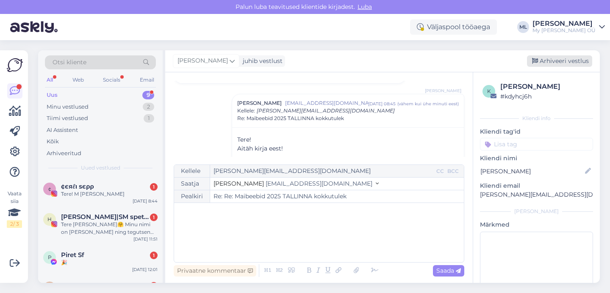
click at [543, 62] on div "Arhiveeri vestlus" at bounding box center [559, 60] width 65 height 11
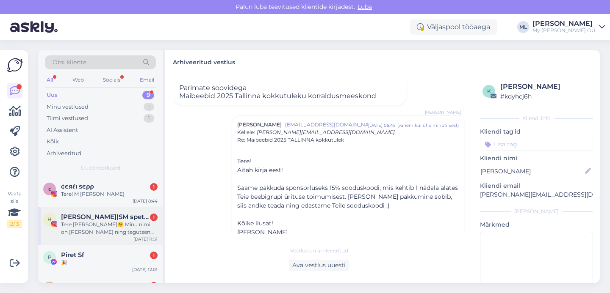
click at [80, 226] on div "Tere [PERSON_NAME]🤗 Minu nimi on [PERSON_NAME] ning tegutsen Instagramis sisulo…" at bounding box center [109, 228] width 97 height 15
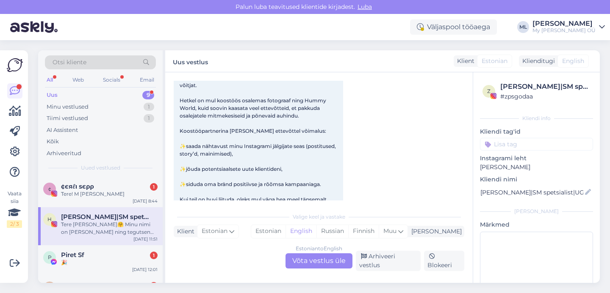
scroll to position [122, 0]
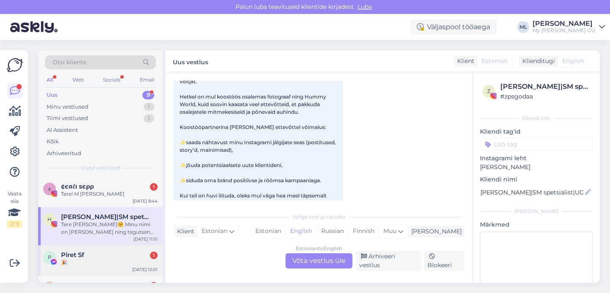
click at [117, 255] on div "Piret Sf 1" at bounding box center [109, 256] width 97 height 8
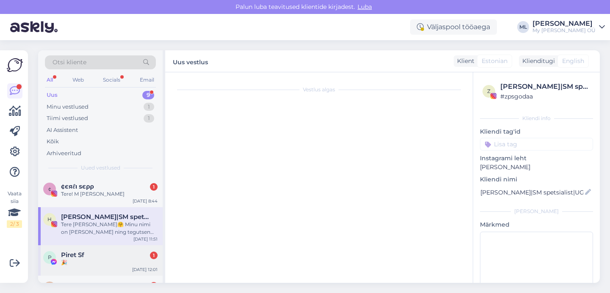
scroll to position [0, 0]
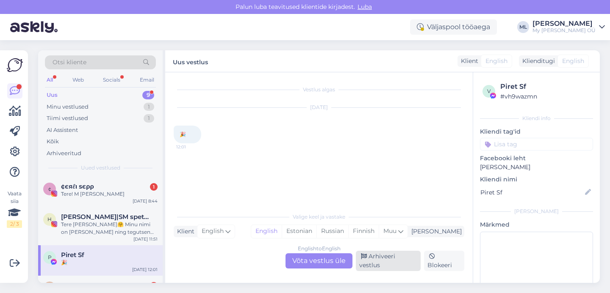
click at [381, 260] on div "Arhiveeri vestlus" at bounding box center [388, 261] width 65 height 20
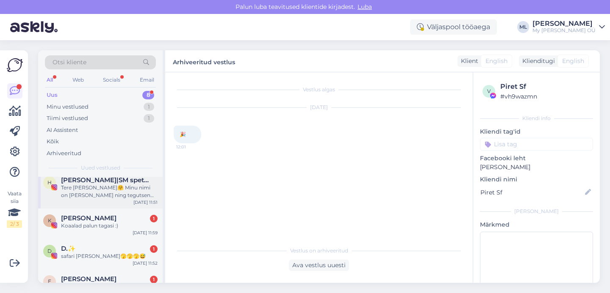
scroll to position [39, 0]
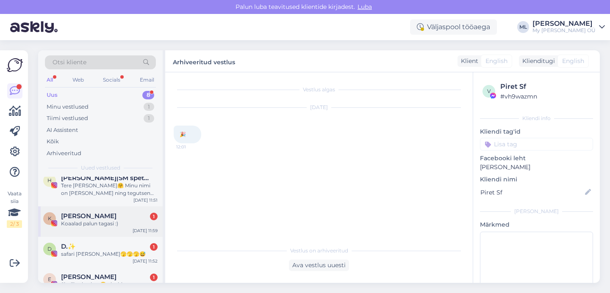
click at [98, 220] on div "Koaalad palun tagasi :)" at bounding box center [109, 224] width 97 height 8
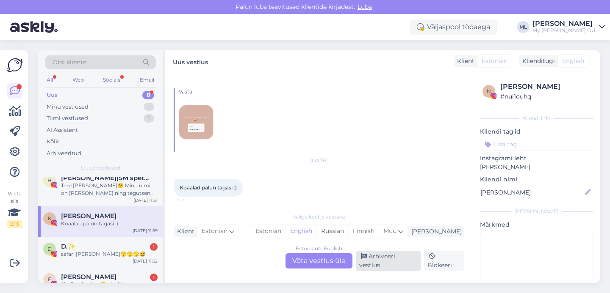
click at [384, 268] on div "Arhiveeri vestlus" at bounding box center [388, 261] width 65 height 20
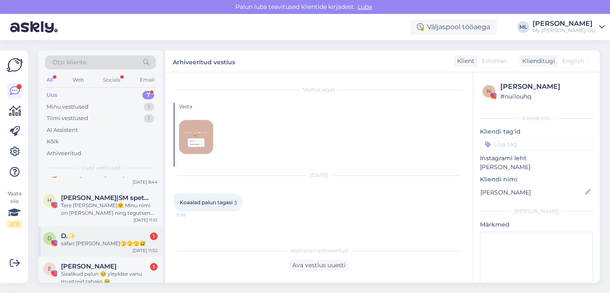
scroll to position [22, 0]
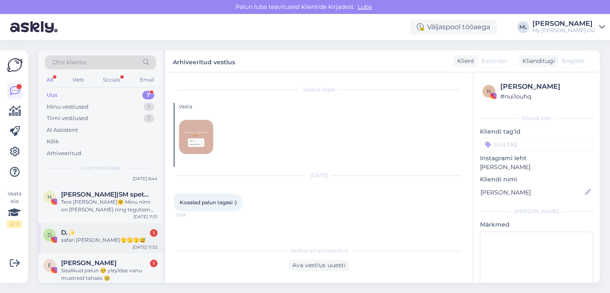
click at [62, 241] on div "safari [PERSON_NAME]🫣🫣🫣😅" at bounding box center [109, 241] width 97 height 8
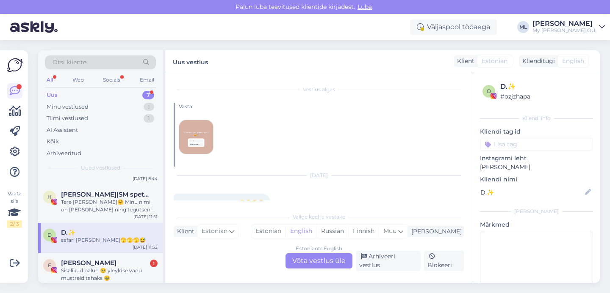
scroll to position [15, 0]
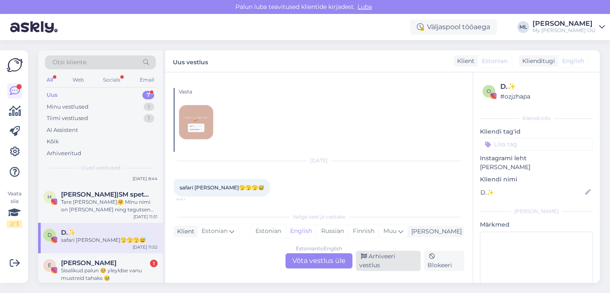
click at [379, 265] on div "Arhiveeri vestlus" at bounding box center [388, 261] width 65 height 20
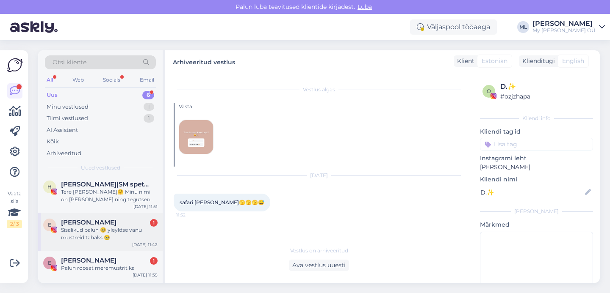
scroll to position [33, 0]
click at [85, 235] on div "Sisalikud palun 🥺 yleyldse vanu mustreid tahaks 🥹" at bounding box center [109, 233] width 97 height 15
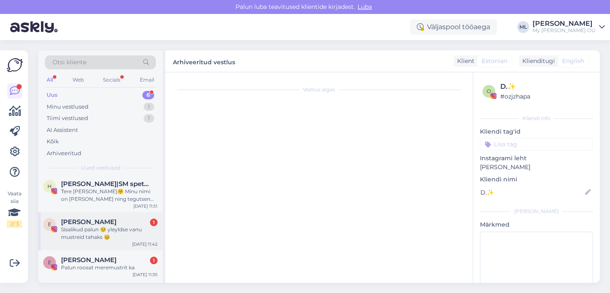
scroll to position [15, 0]
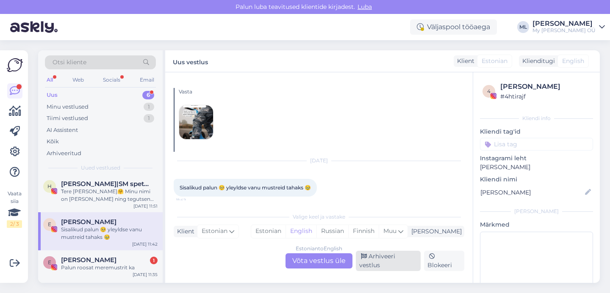
click at [392, 265] on div "Arhiveeri vestlus" at bounding box center [388, 261] width 65 height 20
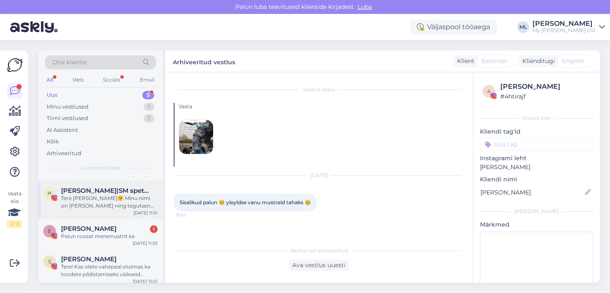
scroll to position [34, 0]
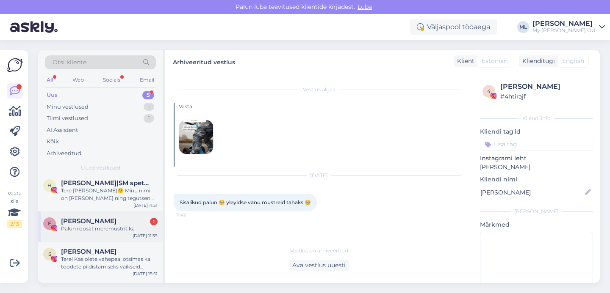
click at [86, 228] on div "Palun roosat meremustrit ka" at bounding box center [109, 229] width 97 height 8
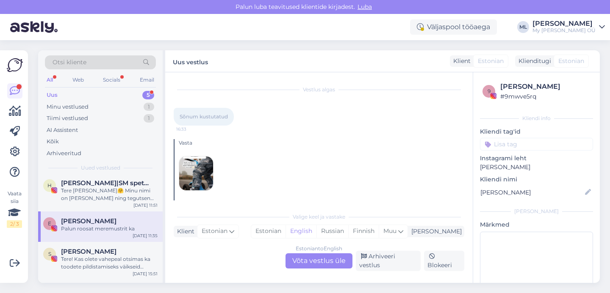
scroll to position [51, 0]
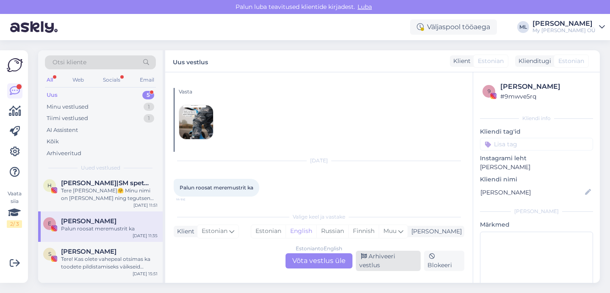
click at [379, 267] on div "Arhiveeri vestlus" at bounding box center [388, 261] width 65 height 20
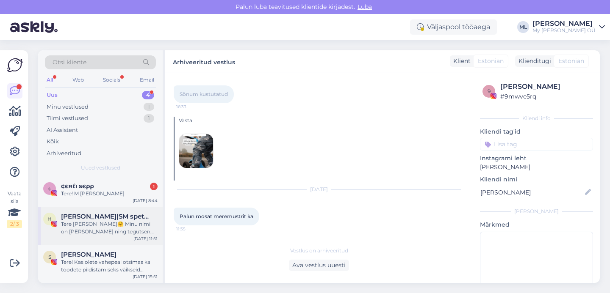
scroll to position [0, 0]
click at [79, 181] on div "¢ ¢єяℓι ѕєρρ 1 Tere! M [PERSON_NAME] [DATE] 8:44" at bounding box center [100, 192] width 124 height 30
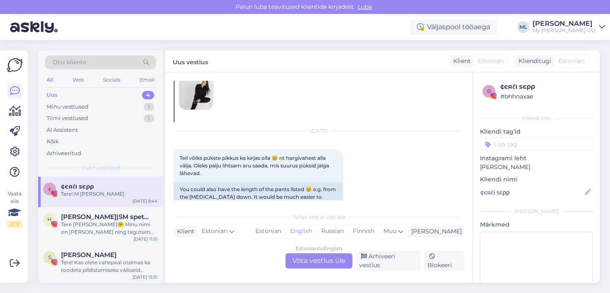
scroll to position [44, 0]
click at [304, 260] on div "Estonian to English Võta vestlus üle" at bounding box center [318, 261] width 67 height 15
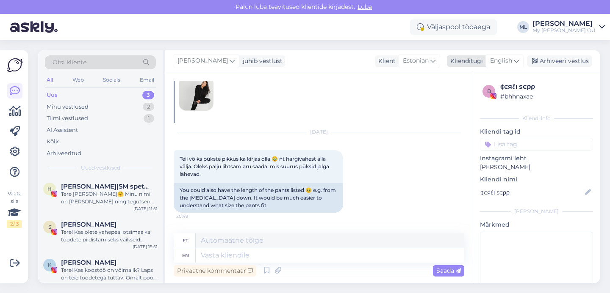
click at [505, 58] on span "English" at bounding box center [501, 60] width 22 height 9
type input "est"
click at [455, 101] on link "Estonian" at bounding box center [485, 99] width 93 height 14
click at [267, 257] on textarea at bounding box center [319, 254] width 290 height 18
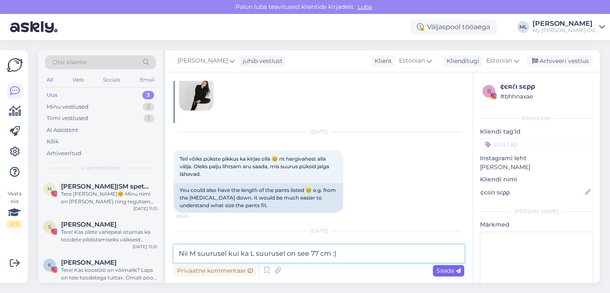
type textarea "Nii M suurusel kui ka L suurusel on see 77 cm :)"
click at [440, 271] on span "Saada" at bounding box center [448, 271] width 25 height 8
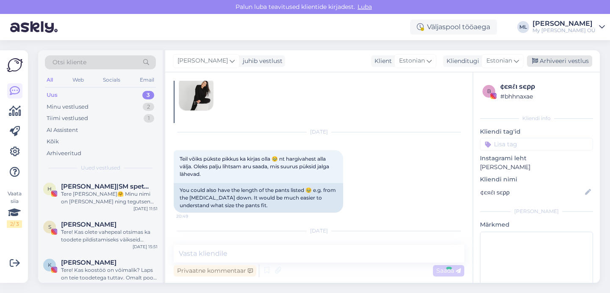
scroll to position [169, 0]
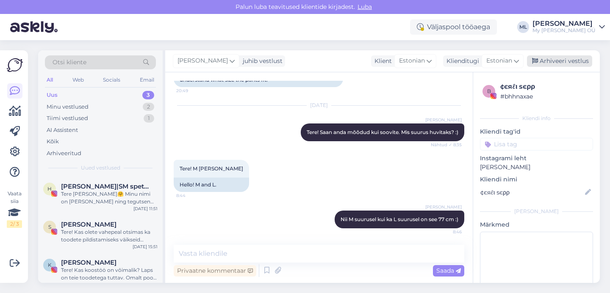
click at [558, 62] on div "Arhiveeri vestlus" at bounding box center [559, 60] width 65 height 11
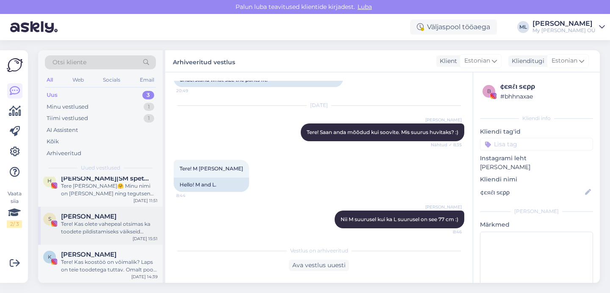
scroll to position [0, 0]
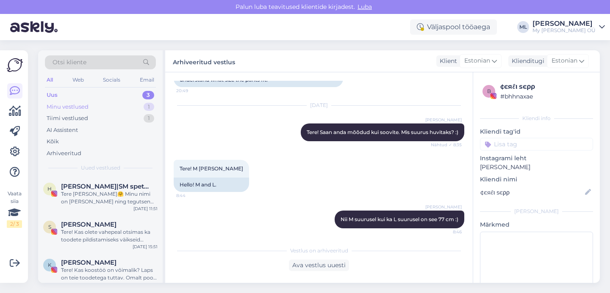
click at [88, 103] on div "Minu vestlused" at bounding box center [68, 107] width 42 height 8
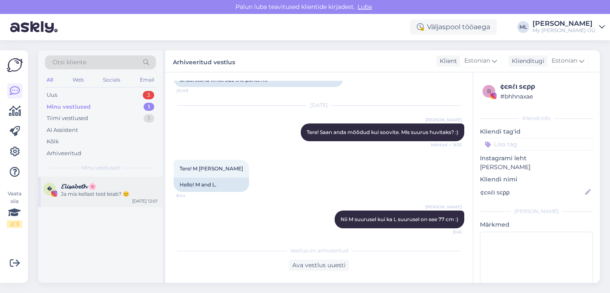
click at [87, 191] on div "Ja mis kellast teid leiab? 😊" at bounding box center [109, 195] width 97 height 8
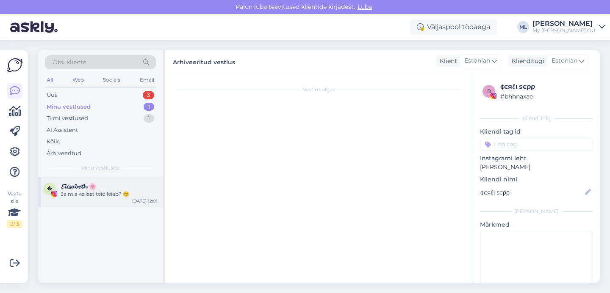
scroll to position [17, 0]
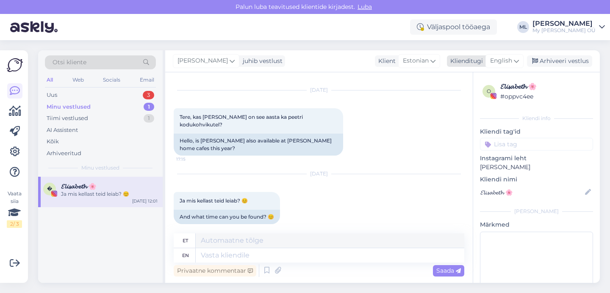
click at [505, 58] on span "English" at bounding box center [501, 60] width 22 height 9
click at [466, 102] on link "Estonian" at bounding box center [485, 99] width 93 height 14
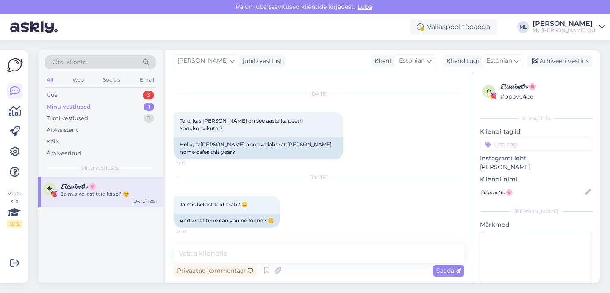
scroll to position [6, 0]
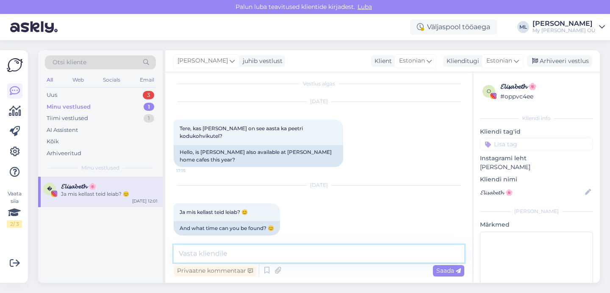
click at [282, 251] on textarea at bounding box center [319, 254] width 290 height 18
click at [196, 256] on textarea "Tere! Loodan, et leidsite üles ☺️" at bounding box center [319, 254] width 290 height 18
click at [271, 251] on textarea "Tere! Loodan, et leidsite üles ☺️" at bounding box center [319, 254] width 290 height 18
click at [274, 252] on textarea "Tere! Loodan, et leidsite üles ☺️" at bounding box center [319, 254] width 290 height 18
type textarea "Tere! Loodan, et leidsite üles, n ☺️"
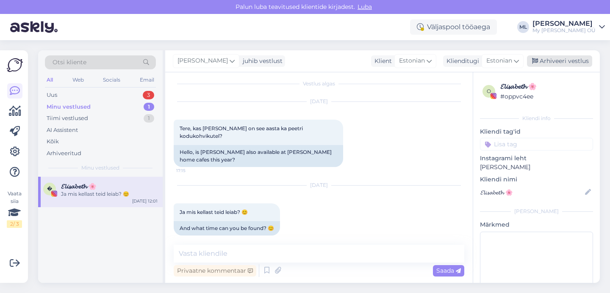
click at [547, 61] on div "Arhiveeri vestlus" at bounding box center [559, 60] width 65 height 11
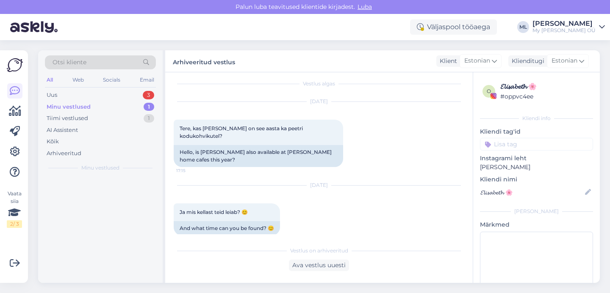
scroll to position [9, 0]
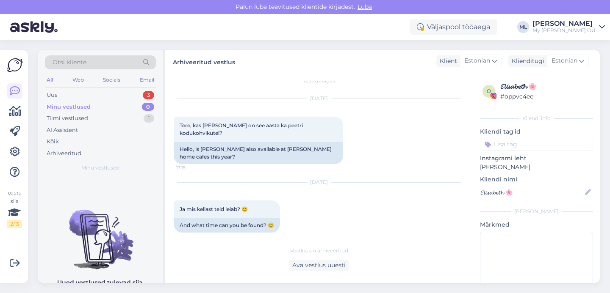
click at [114, 101] on div "Minu vestlused 0" at bounding box center [100, 107] width 111 height 12
click at [97, 88] on div "Otsi kliente All Web Socials Email Uus 3 Minu vestlused 0 Tiimi vestlused 1 AI …" at bounding box center [100, 113] width 124 height 127
click at [48, 92] on div "Uus" at bounding box center [52, 95] width 11 height 8
